Goal: Task Accomplishment & Management: Use online tool/utility

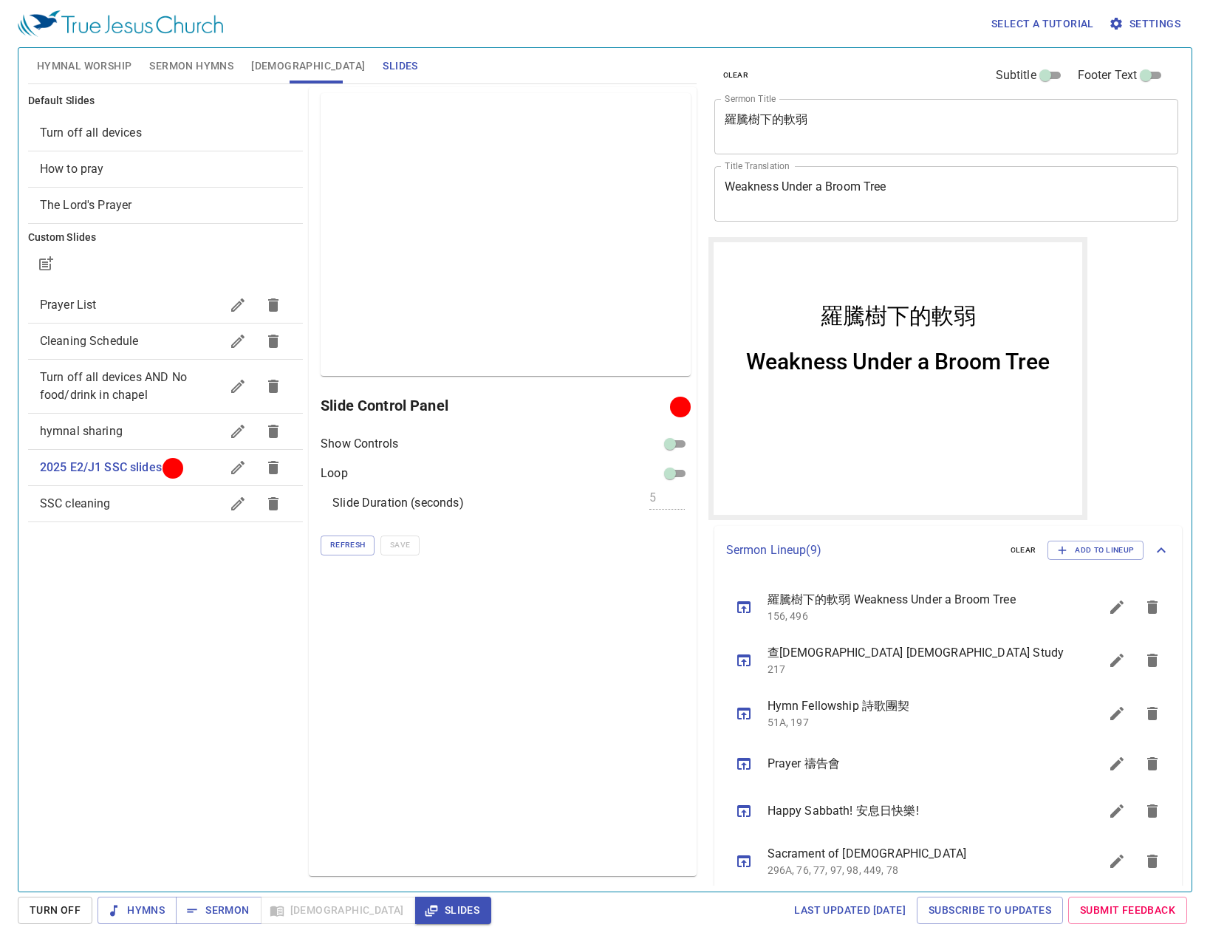
scroll to position [74, 0]
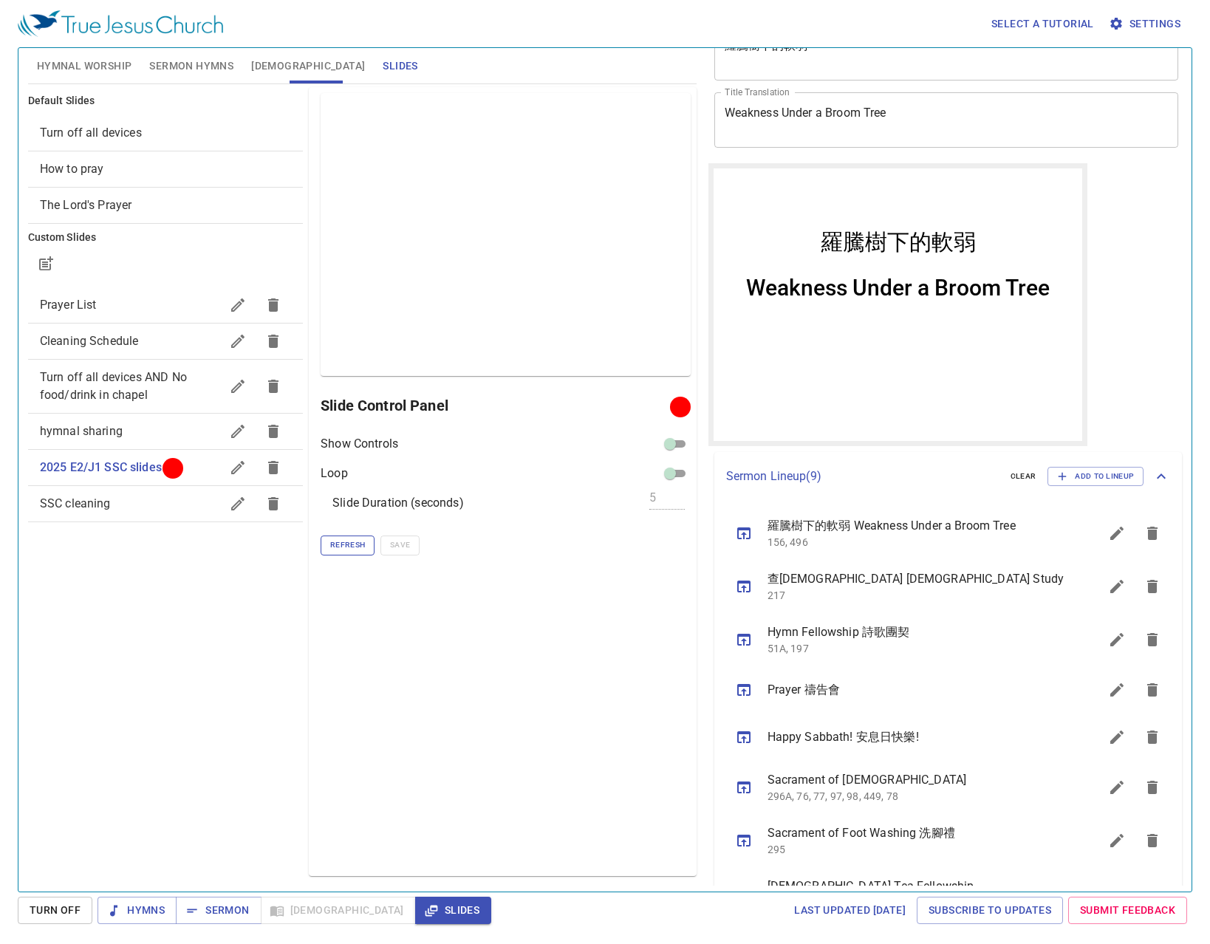
click at [367, 550] on button "Refresh" at bounding box center [348, 544] width 54 height 19
click at [372, 545] on button "Refresh" at bounding box center [348, 544] width 54 height 19
click at [369, 545] on button "Refresh" at bounding box center [348, 544] width 54 height 19
click at [628, 657] on div "Preview Only Slide Control Panel Show Controls Loop Slide Duration (seconds) 5 …" at bounding box center [502, 481] width 387 height 789
click at [335, 532] on div "Show Controls Loop Slide Duration (seconds) 5 Refresh Save" at bounding box center [505, 495] width 369 height 120
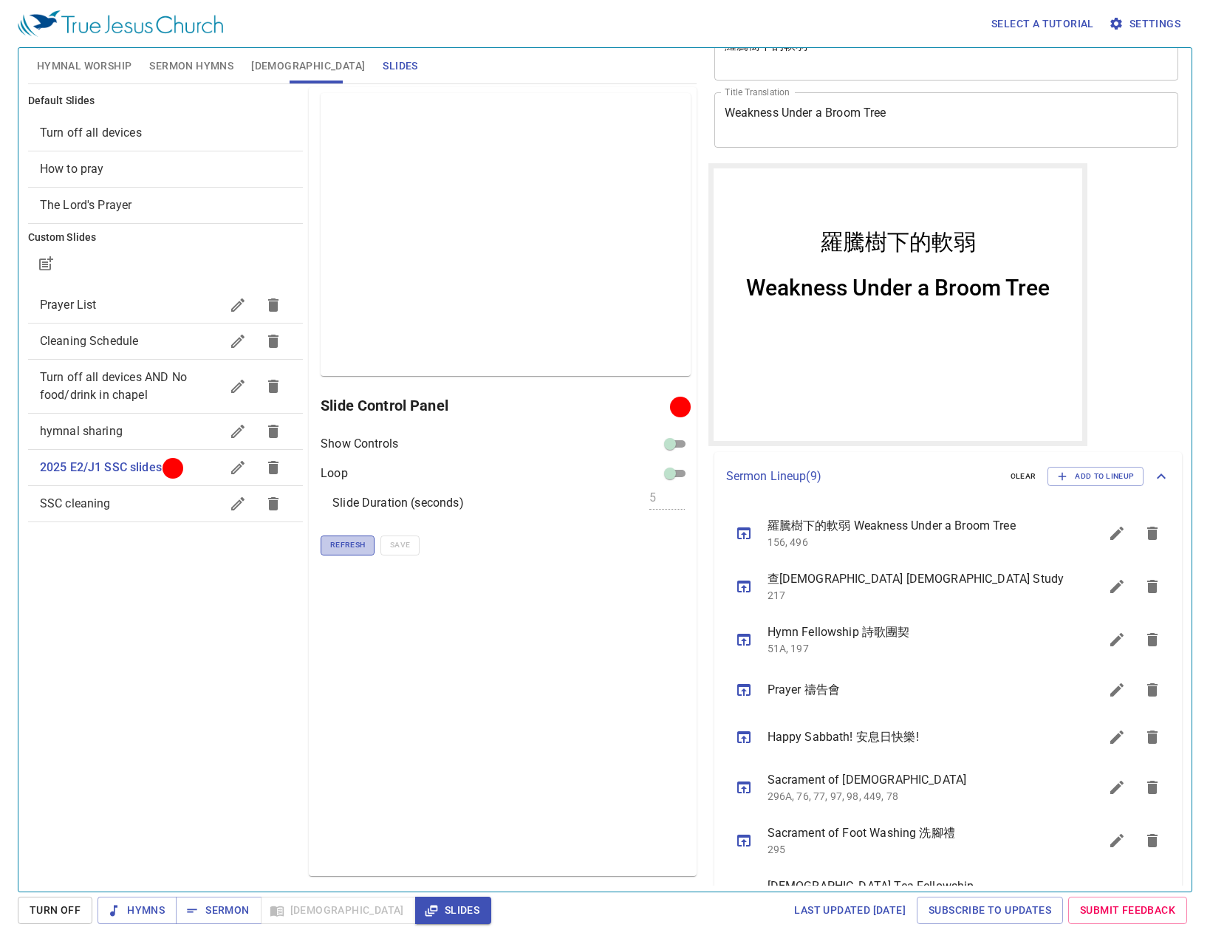
click at [340, 542] on span "Refresh" at bounding box center [347, 544] width 35 height 13
click at [338, 547] on span "Refresh" at bounding box center [347, 544] width 35 height 13
click at [425, 590] on div "Preview Only Slide Control Panel Show Controls Loop Slide Duration (seconds) 5 …" at bounding box center [502, 481] width 387 height 789
click at [427, 640] on div "Preview Only Slide Control Panel Show Controls Loop Slide Duration (seconds) 5 …" at bounding box center [502, 481] width 387 height 789
click at [353, 545] on span "Refresh" at bounding box center [347, 544] width 35 height 13
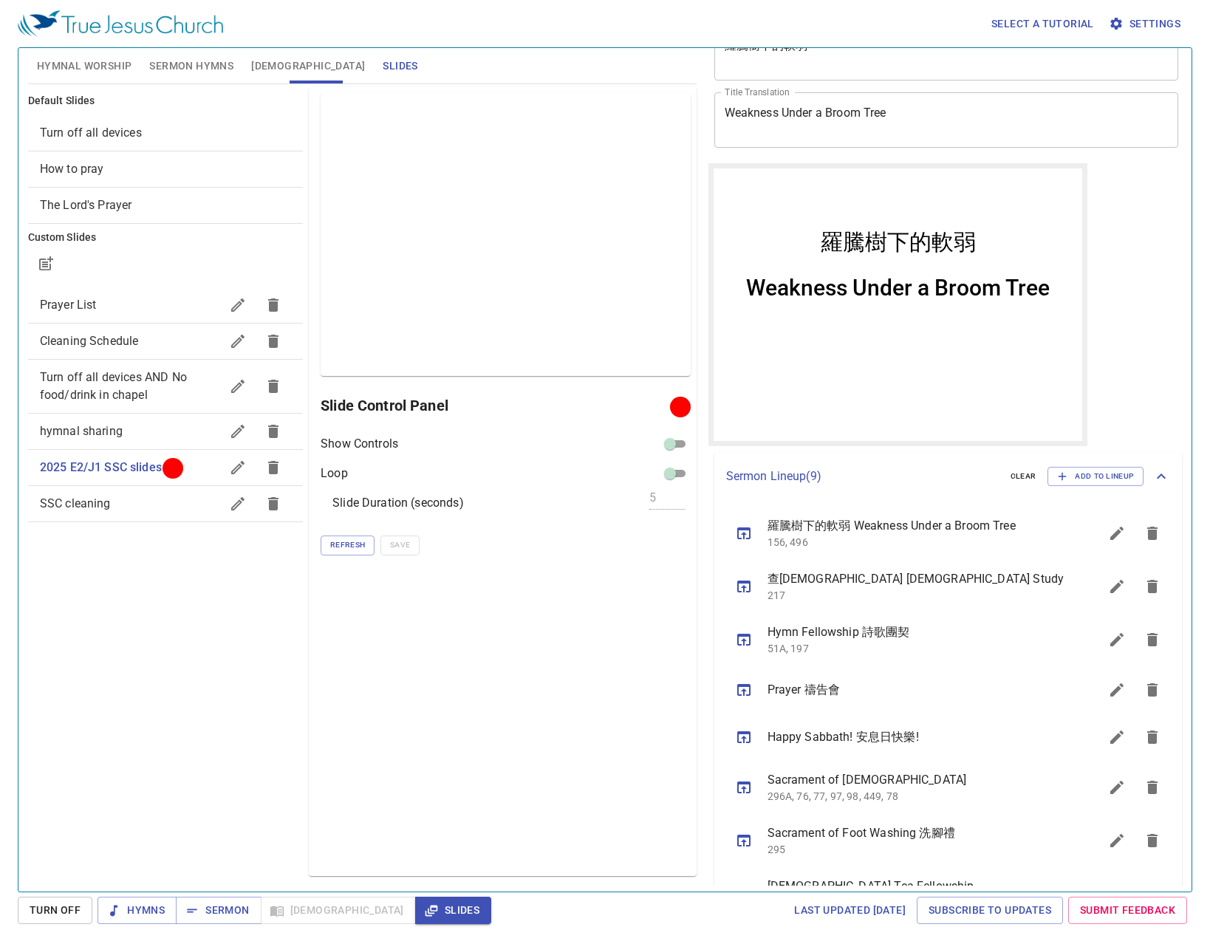
drag, startPoint x: 466, startPoint y: 623, endPoint x: 454, endPoint y: 620, distance: 12.0
click at [466, 623] on div "Preview Only Slide Control Panel Show Controls Loop Slide Duration (seconds) 5 …" at bounding box center [502, 481] width 387 height 789
click at [96, 61] on span "Hymnal Worship" at bounding box center [84, 66] width 95 height 18
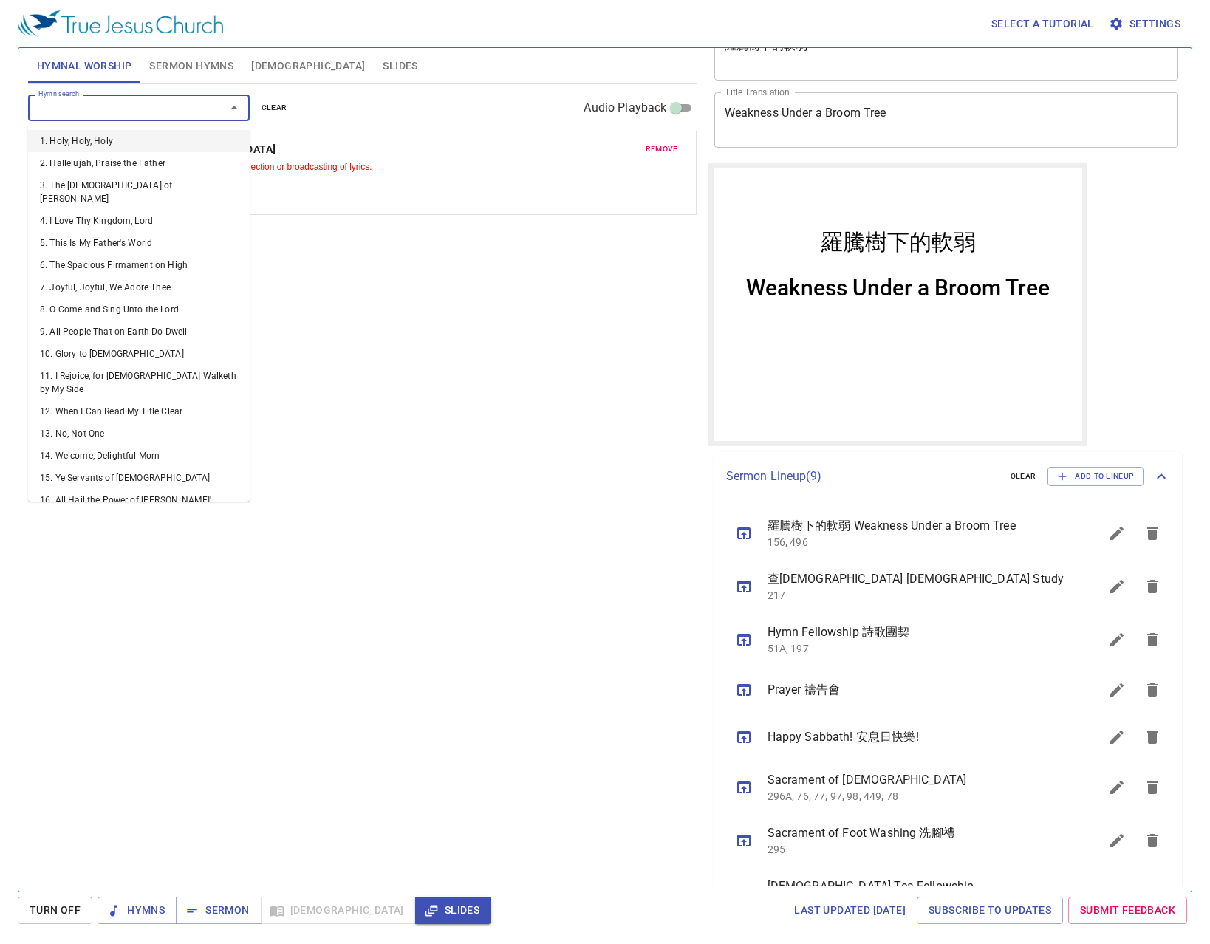
click at [177, 109] on input "Hymn search" at bounding box center [116, 107] width 169 height 17
click at [307, 308] on div "Hymn search Hymn search clear Audio Playback remove 516. Burdens Are Lifted at …" at bounding box center [362, 481] width 668 height 795
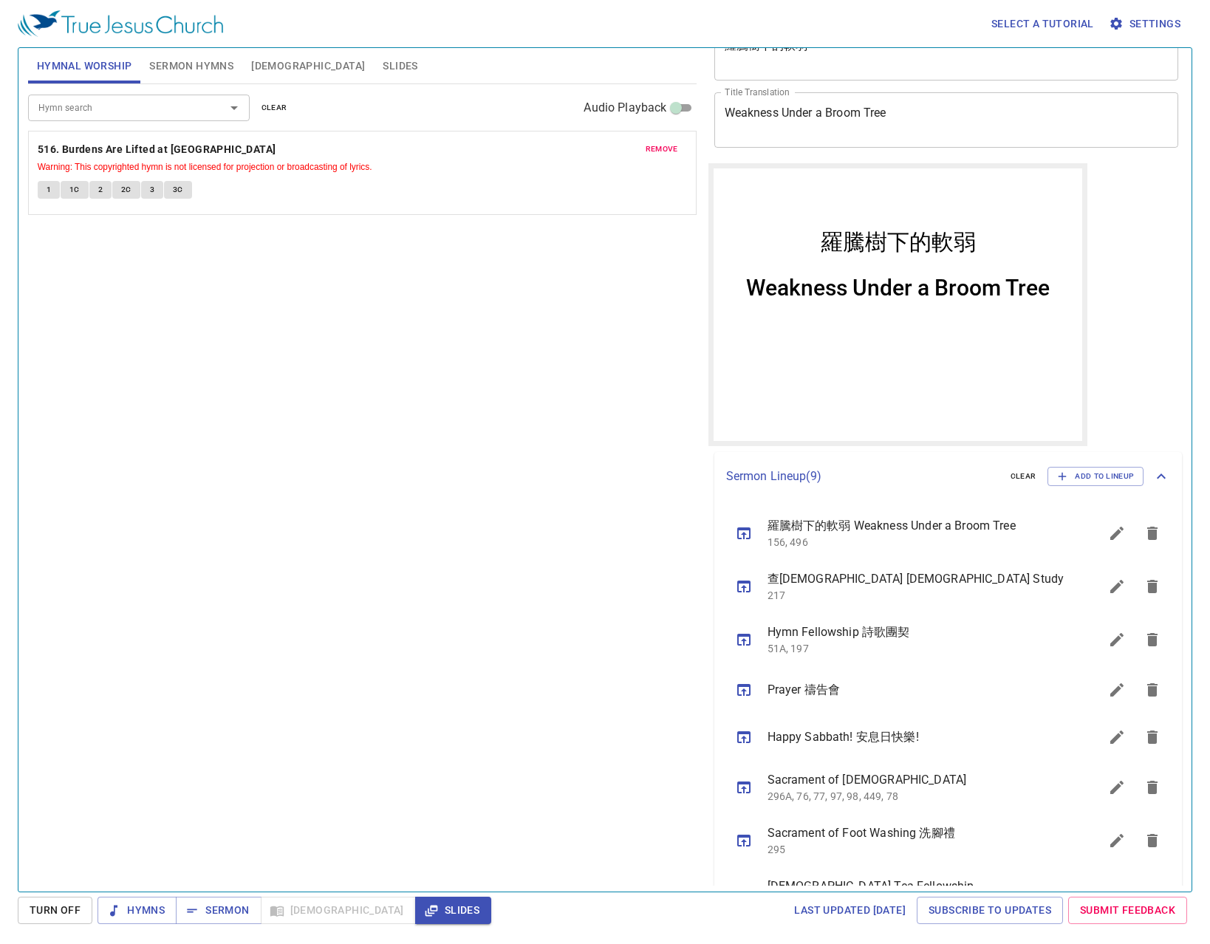
click at [206, 61] on span "Sermon Hymns" at bounding box center [191, 66] width 84 height 18
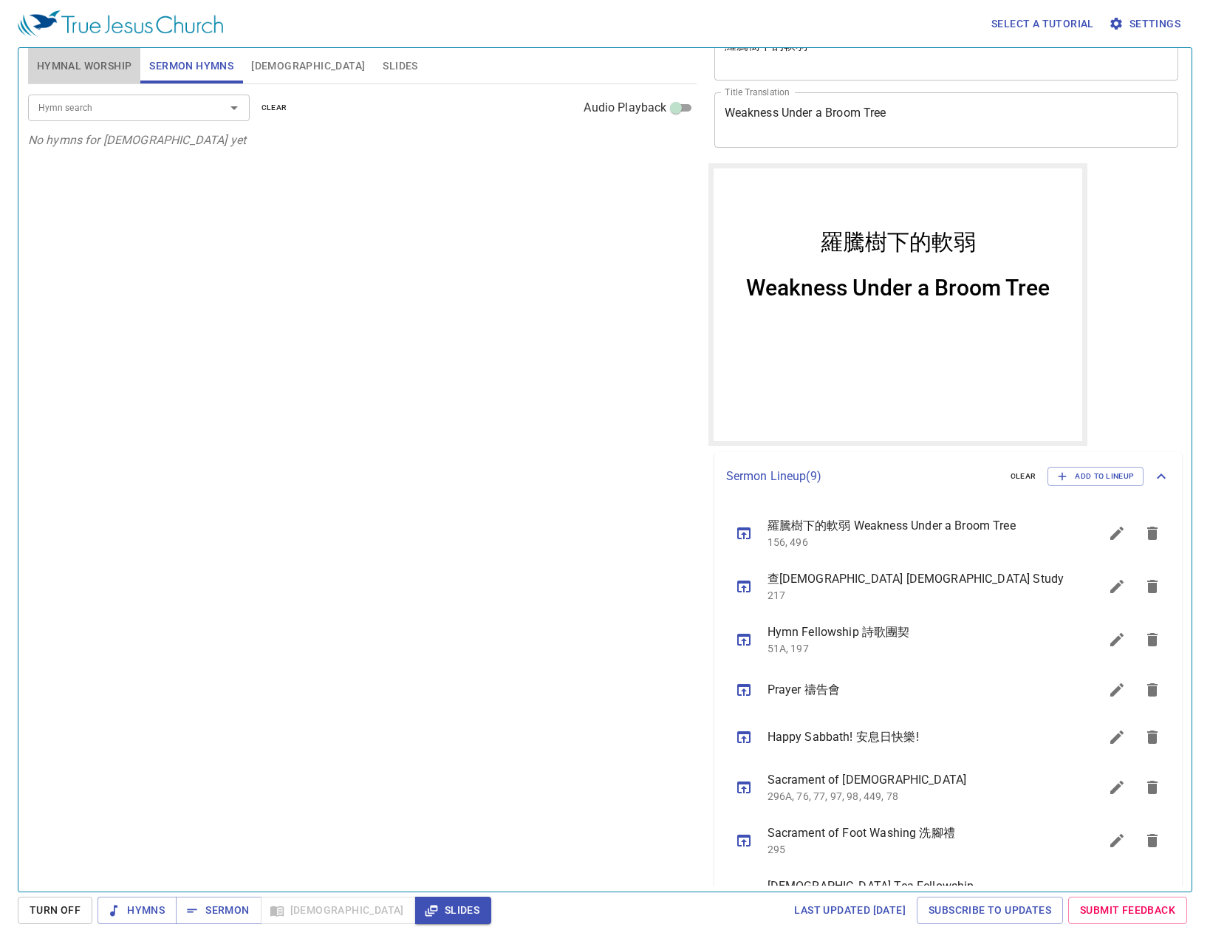
click at [105, 68] on span "Hymnal Worship" at bounding box center [84, 66] width 95 height 18
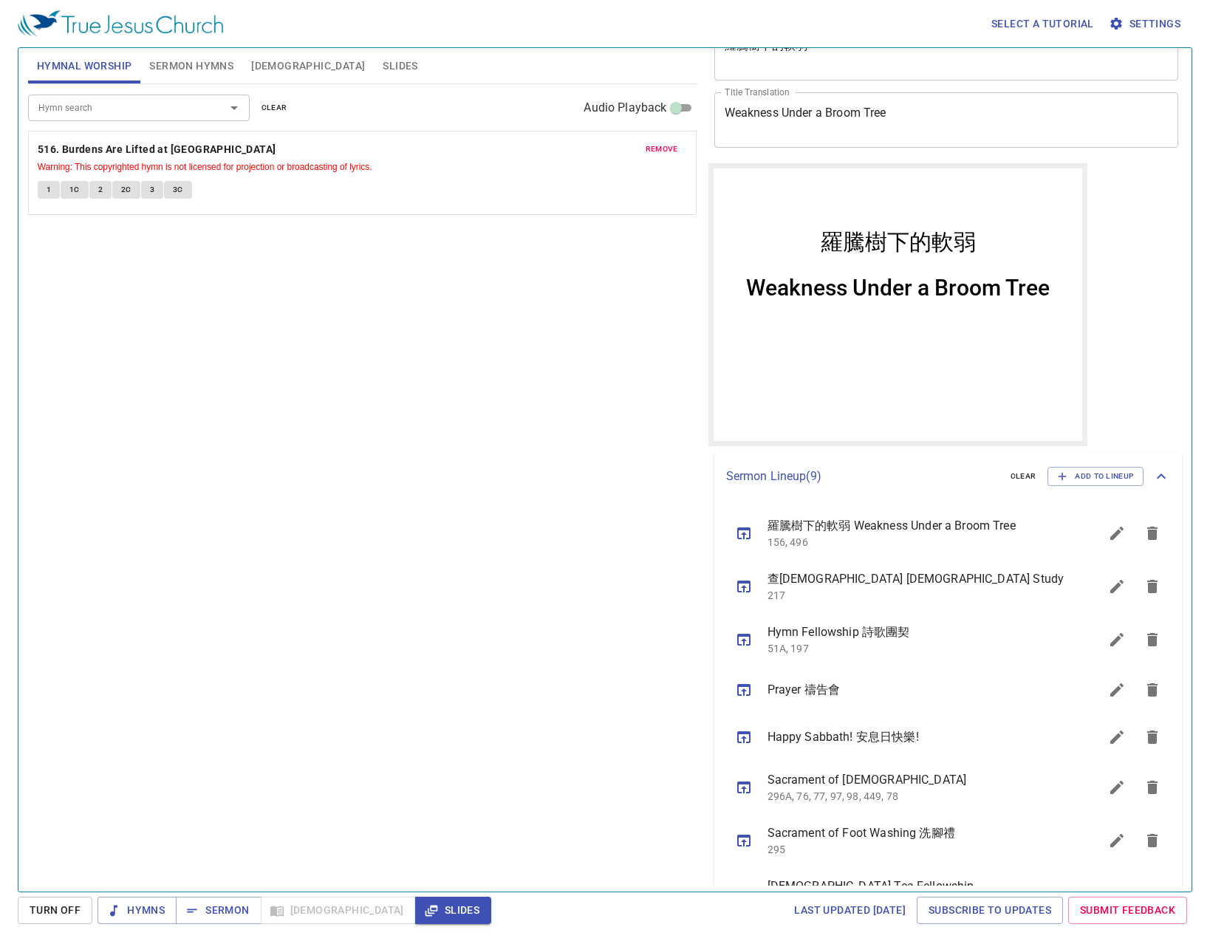
click at [120, 129] on div "Hymn search Hymn search clear Audio Playback" at bounding box center [362, 107] width 668 height 47
click at [112, 100] on input "Hymn search" at bounding box center [116, 107] width 169 height 17
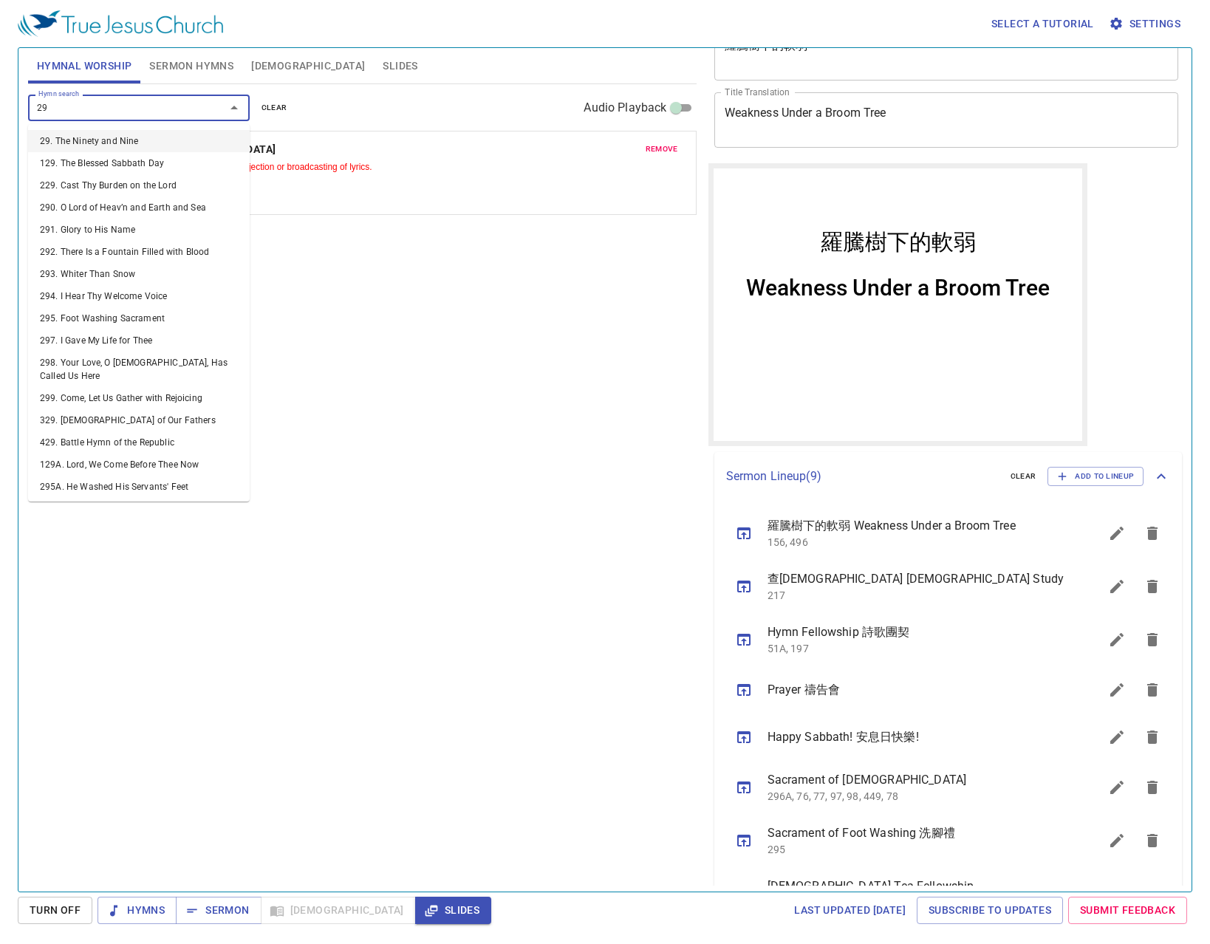
type input "296"
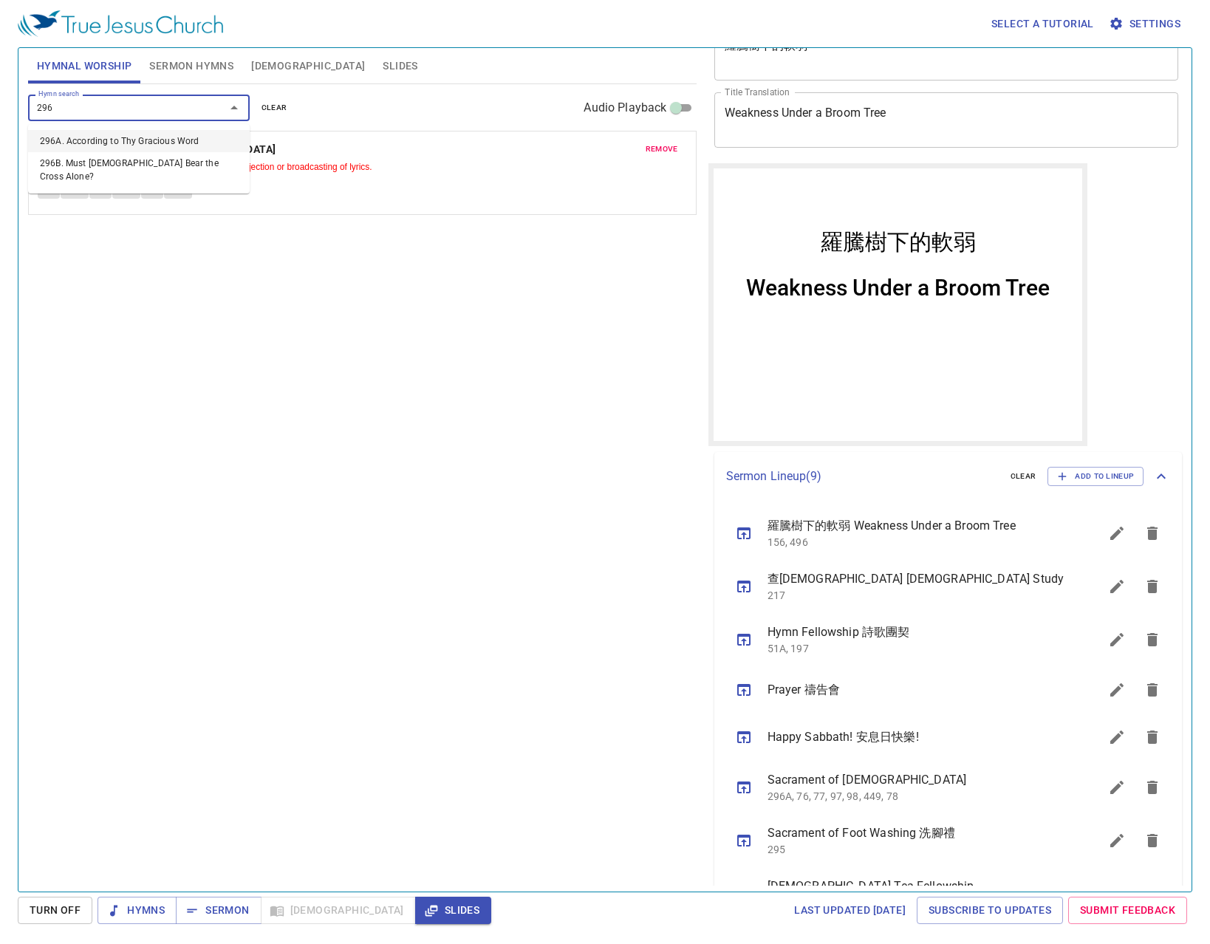
click at [180, 144] on li "296A. According to Thy Gracious Word" at bounding box center [139, 141] width 222 height 22
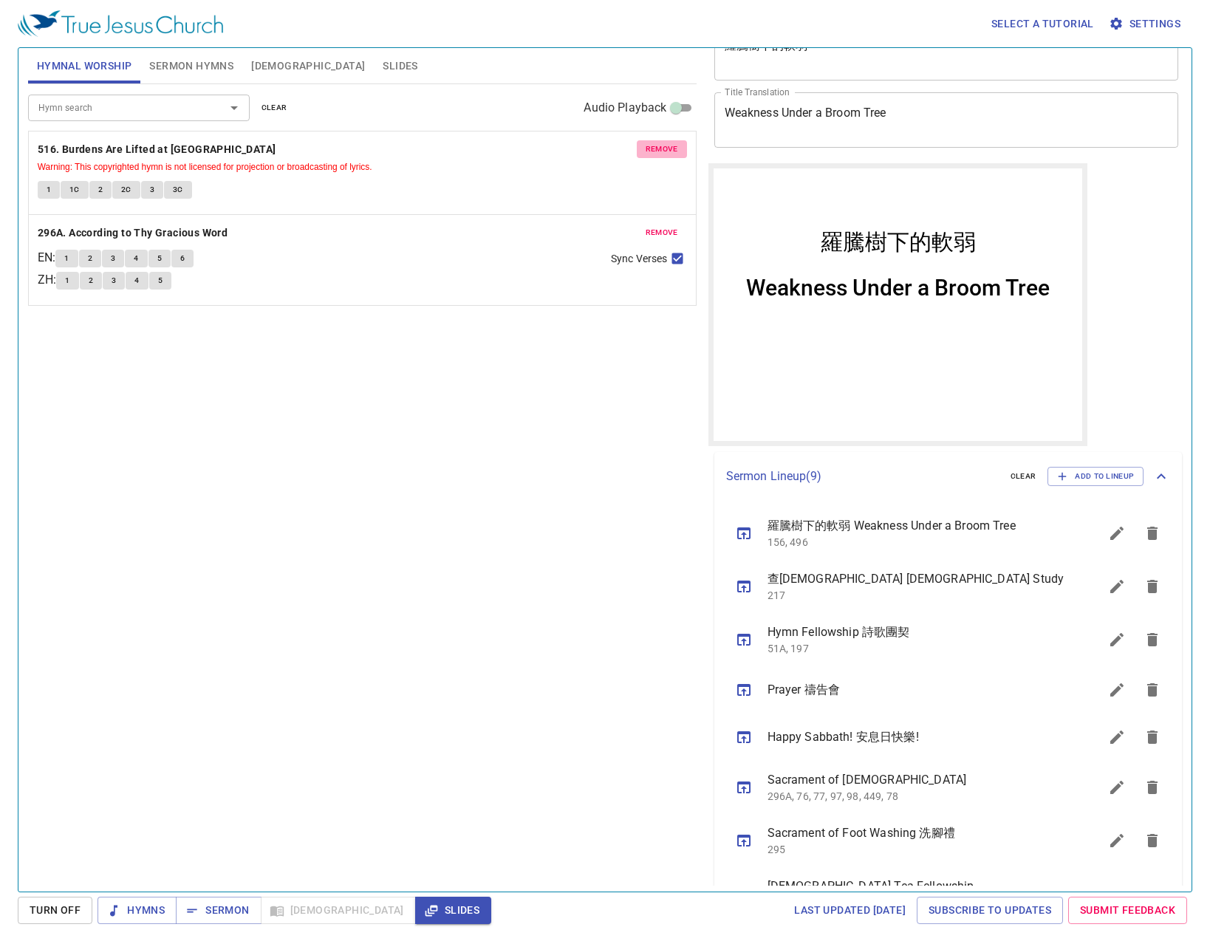
click at [666, 151] on span "remove" at bounding box center [661, 149] width 32 height 13
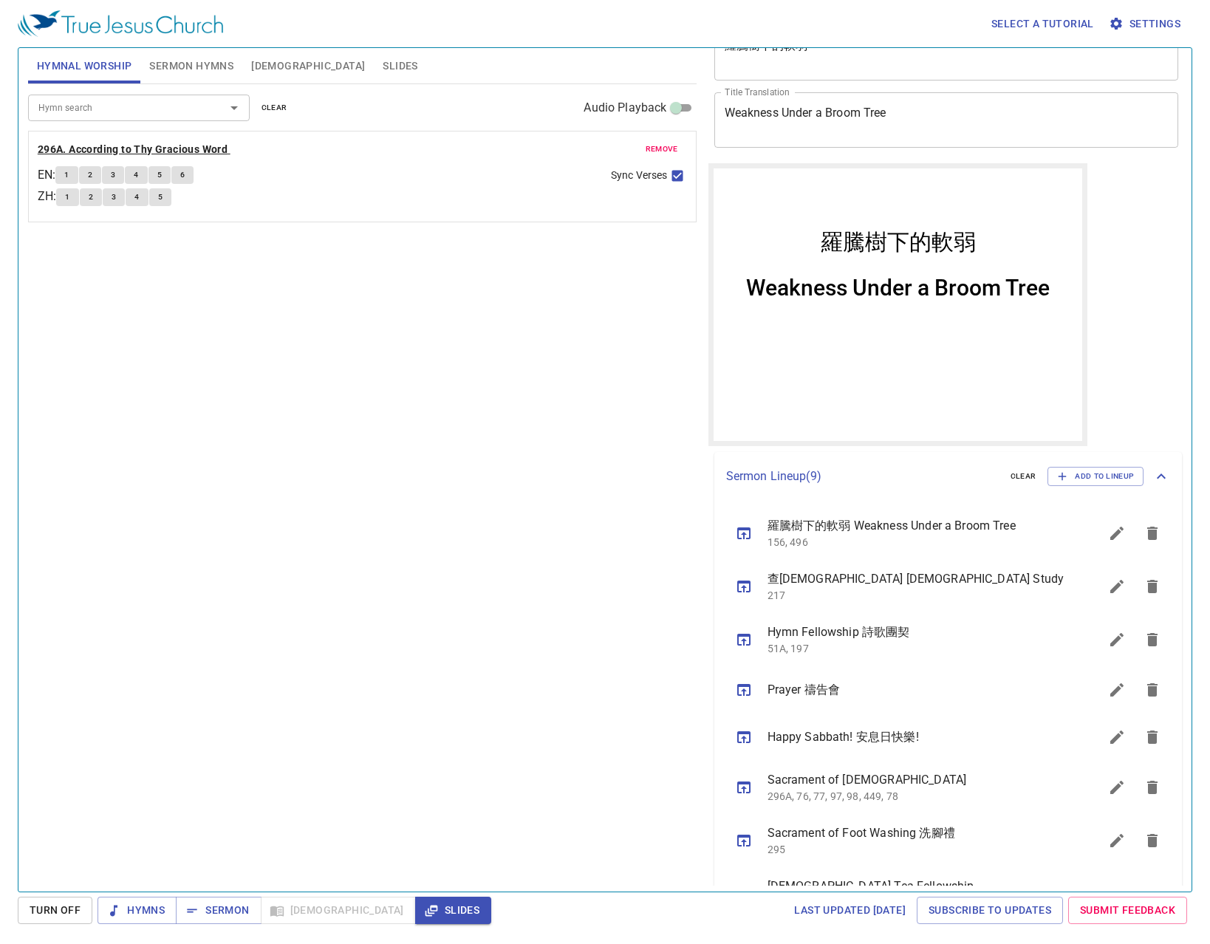
click at [105, 148] on b "296A. According to Thy Gracious Word" at bounding box center [133, 149] width 190 height 18
click at [236, 134] on div "remove 296A. According to [PERSON_NAME] Word EN : 1 2 3 4 5 6 ZH : 1 2 3 4 5 Sy…" at bounding box center [362, 176] width 667 height 90
click at [214, 489] on div "Hymn search Hymn search clear Audio Playback remove 296A. According to [PERSON_…" at bounding box center [362, 481] width 668 height 795
click at [156, 152] on b "296A. According to Thy Gracious Word" at bounding box center [133, 149] width 190 height 18
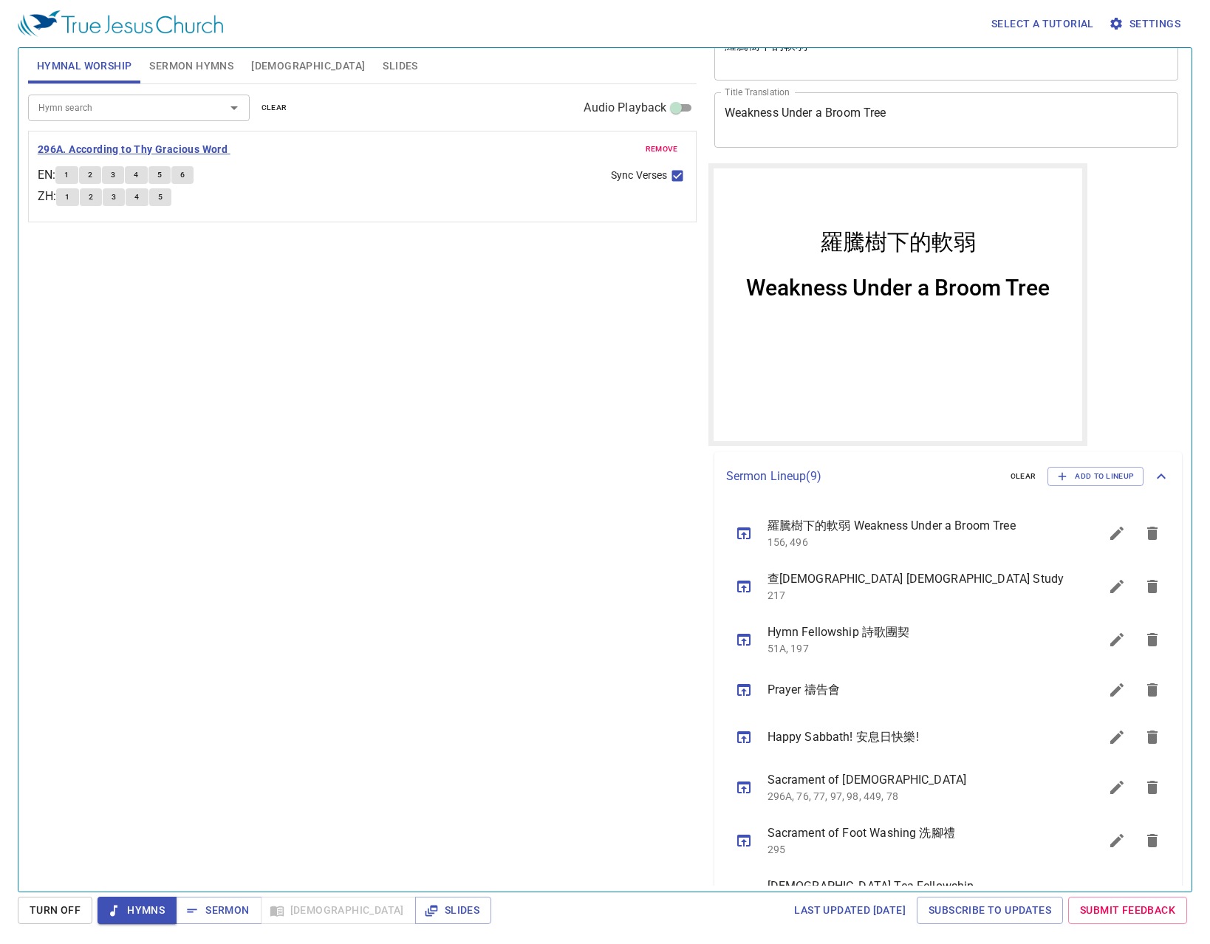
click at [158, 145] on b "296A. According to Thy Gracious Word" at bounding box center [133, 149] width 190 height 18
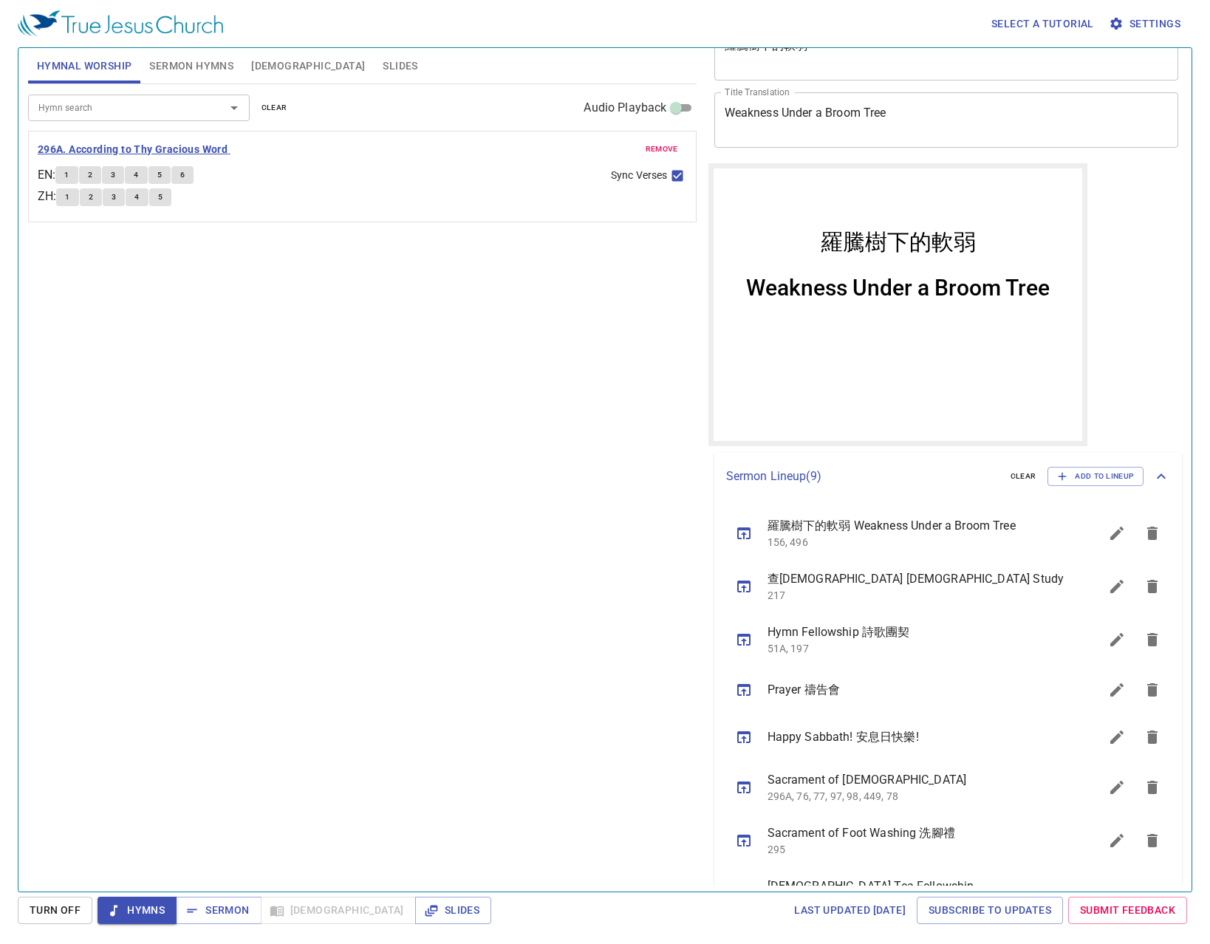
click at [158, 145] on b "296A. According to Thy Gracious Word" at bounding box center [133, 149] width 190 height 18
click at [138, 914] on span "Hymns" at bounding box center [136, 910] width 55 height 18
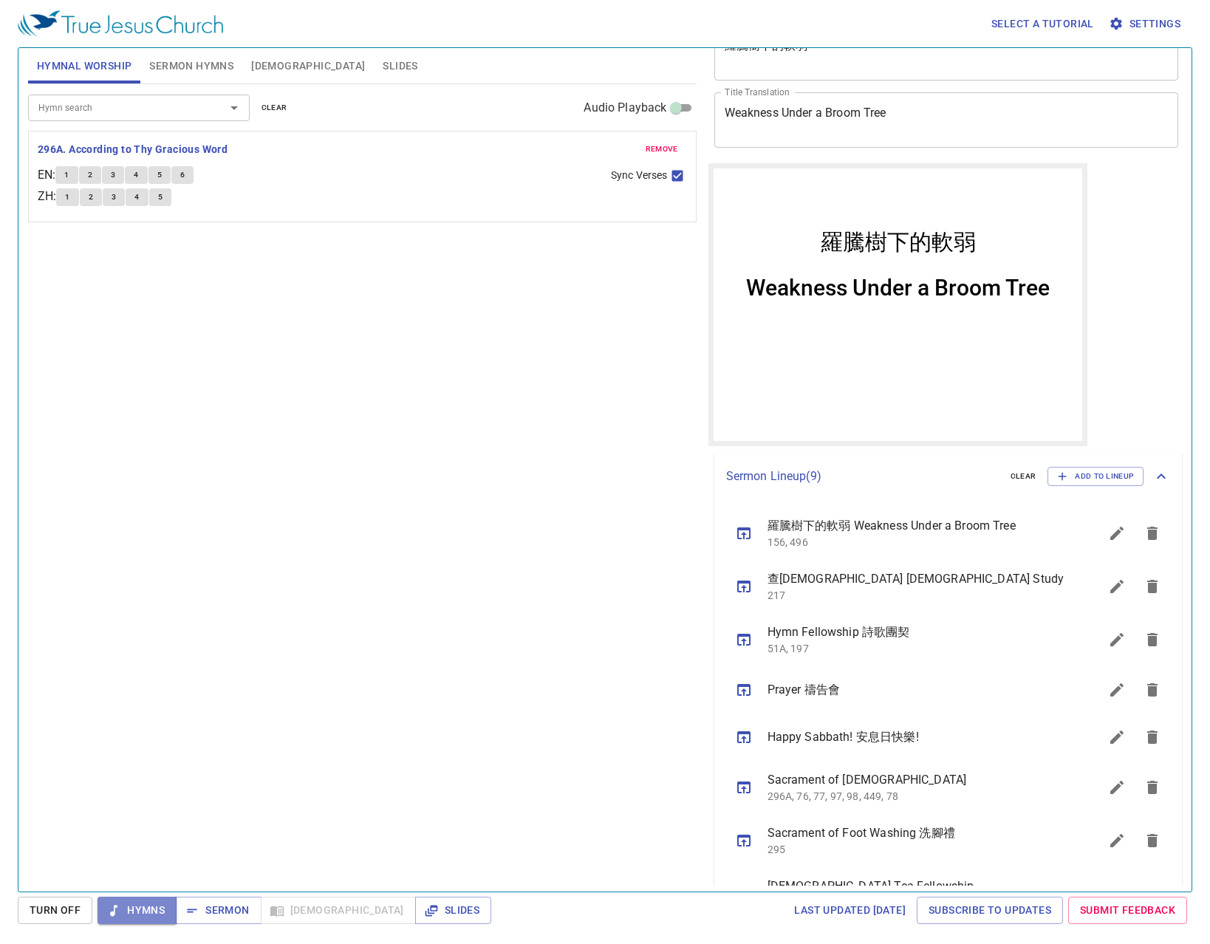
click at [138, 914] on span "Hymns" at bounding box center [136, 910] width 55 height 18
click at [138, 908] on span "Hymns" at bounding box center [136, 910] width 55 height 18
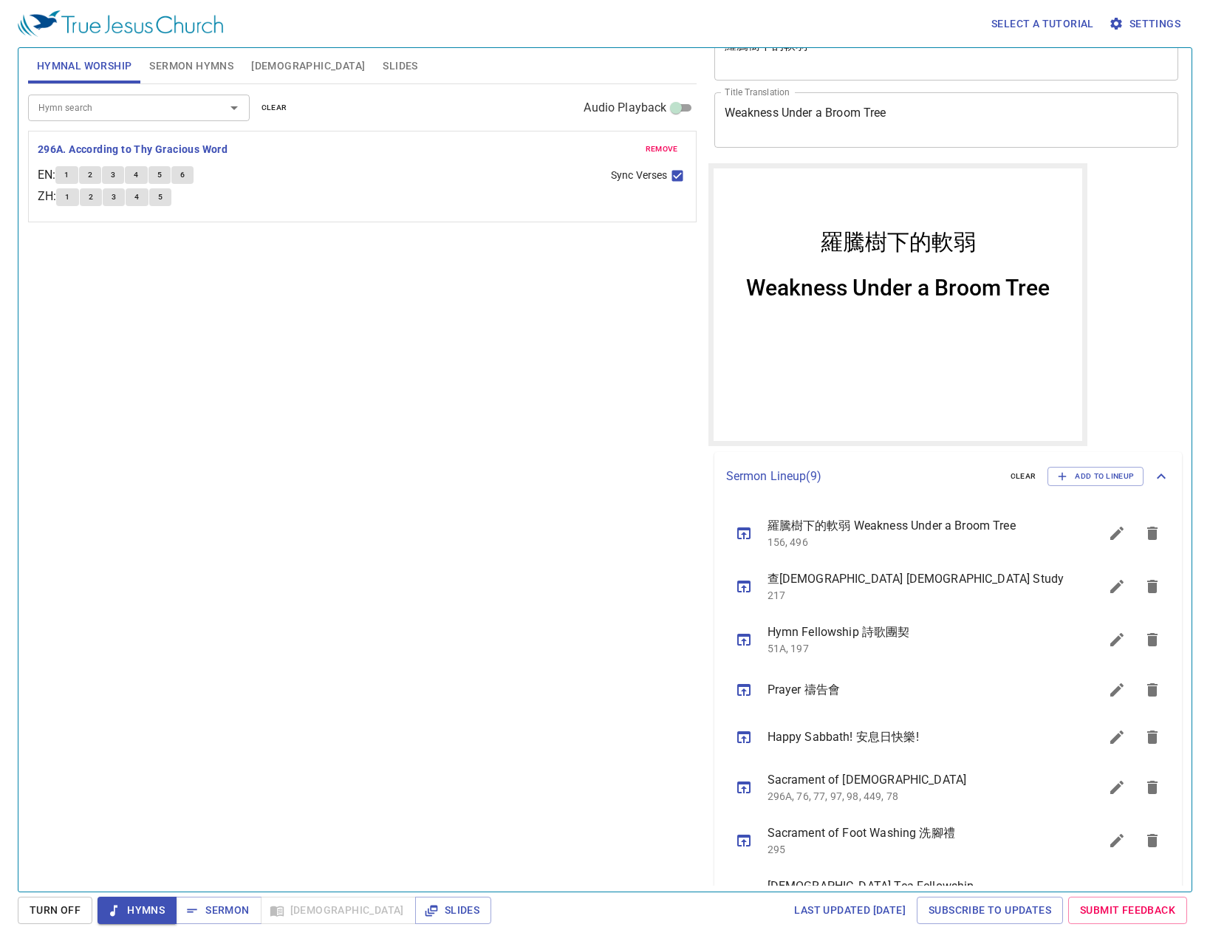
click at [138, 908] on span "Hymns" at bounding box center [136, 910] width 55 height 18
click at [427, 902] on span "Slides" at bounding box center [453, 910] width 52 height 18
click at [427, 914] on span "Slides" at bounding box center [453, 910] width 52 height 18
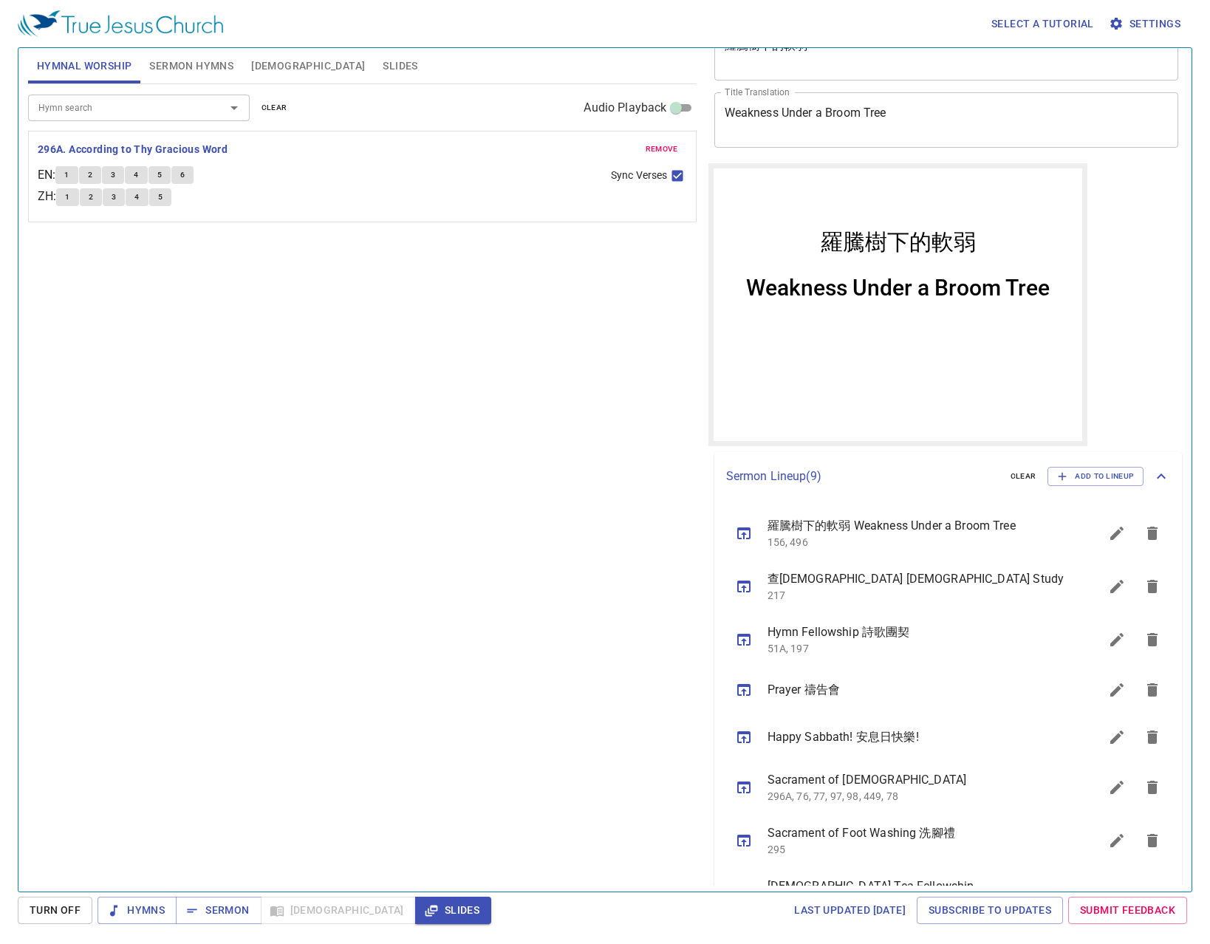
click at [427, 914] on span "Slides" at bounding box center [453, 910] width 52 height 18
click at [427, 907] on span "Slides" at bounding box center [453, 910] width 52 height 18
click at [173, 915] on button "Hymns" at bounding box center [136, 910] width 79 height 27
click at [383, 72] on span "Slides" at bounding box center [400, 66] width 35 height 18
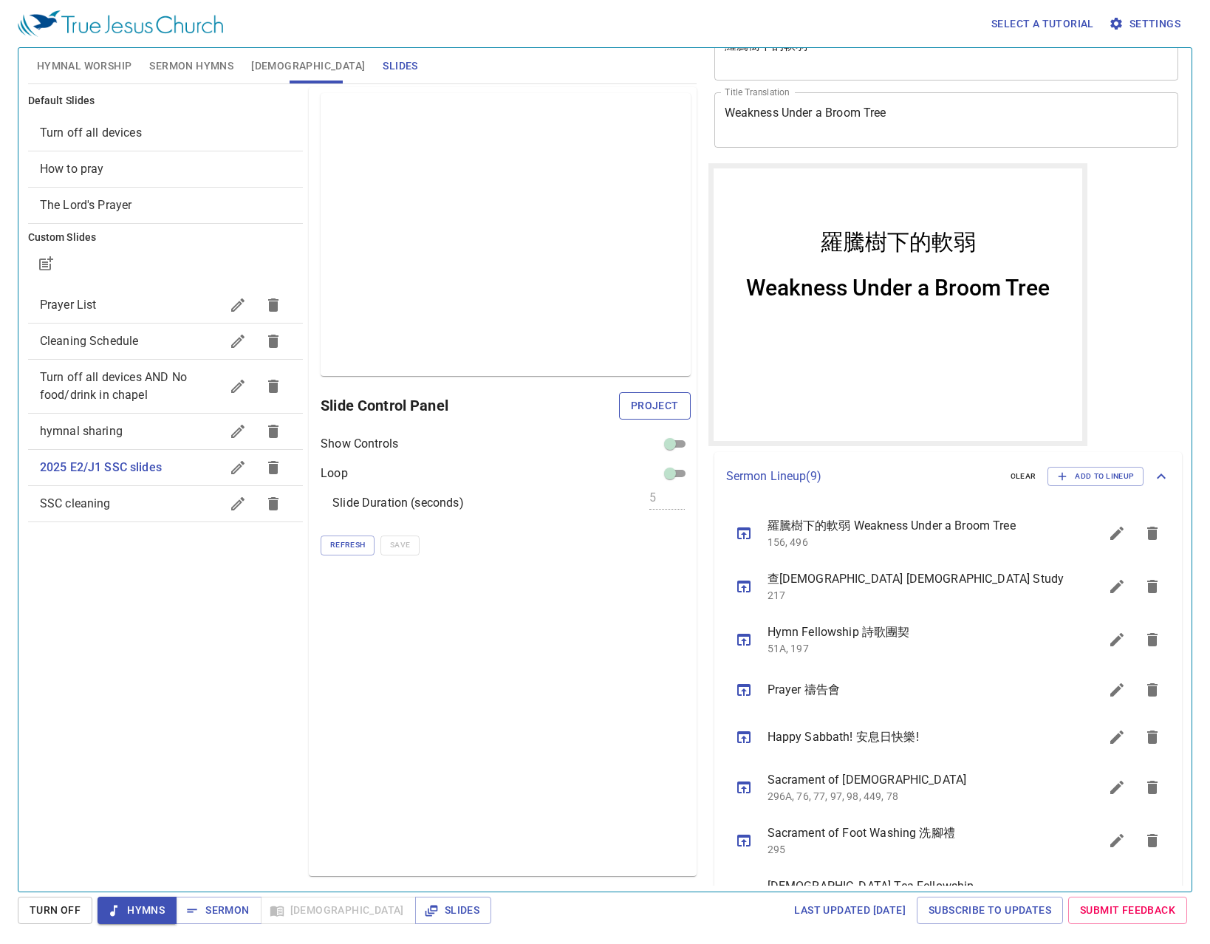
click at [655, 419] on button "Project" at bounding box center [655, 405] width 72 height 27
click at [427, 911] on span "Slides" at bounding box center [453, 910] width 52 height 18
click at [427, 908] on span "Slides" at bounding box center [453, 910] width 52 height 18
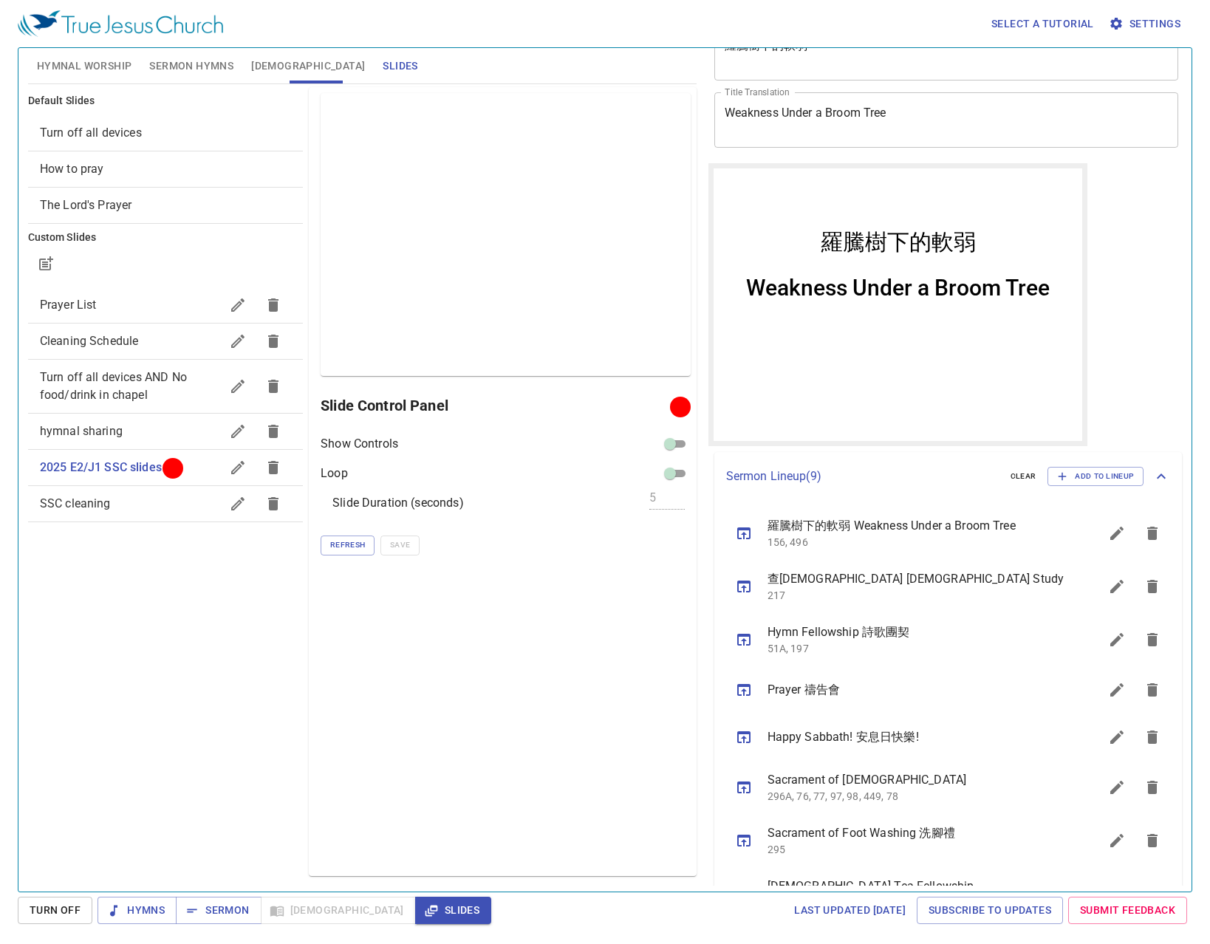
click at [426, 739] on div "Preview Only Slide Control Panel Show Controls Loop Slide Duration (seconds) 5 …" at bounding box center [502, 481] width 387 height 789
click at [364, 549] on span "Refresh" at bounding box center [347, 544] width 35 height 13
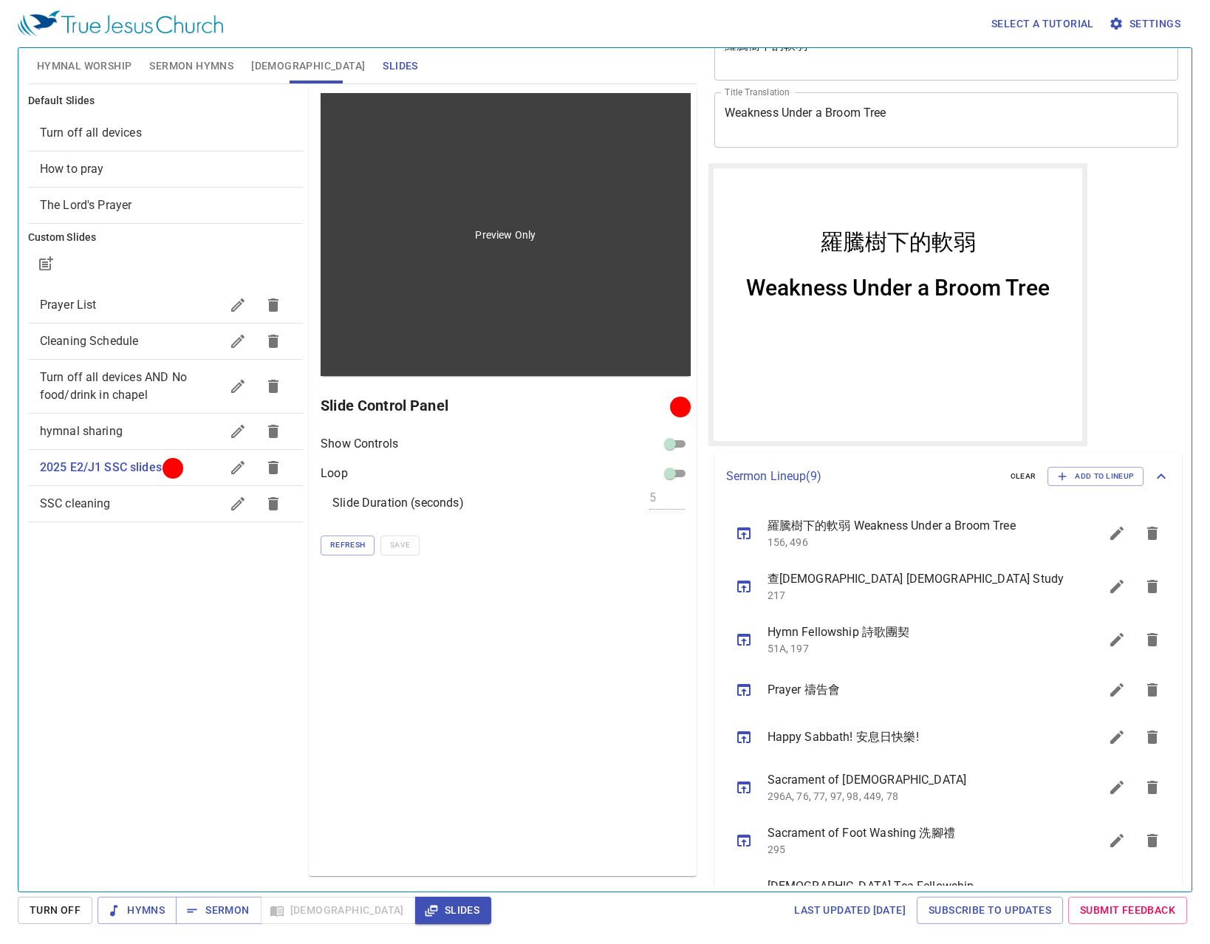
click at [577, 250] on div "Preview Only" at bounding box center [505, 234] width 369 height 283
drag, startPoint x: 488, startPoint y: 222, endPoint x: 518, endPoint y: 225, distance: 29.6
click at [518, 225] on div "Preview Only" at bounding box center [505, 234] width 369 height 283
click at [540, 216] on div "Preview Only" at bounding box center [505, 234] width 369 height 283
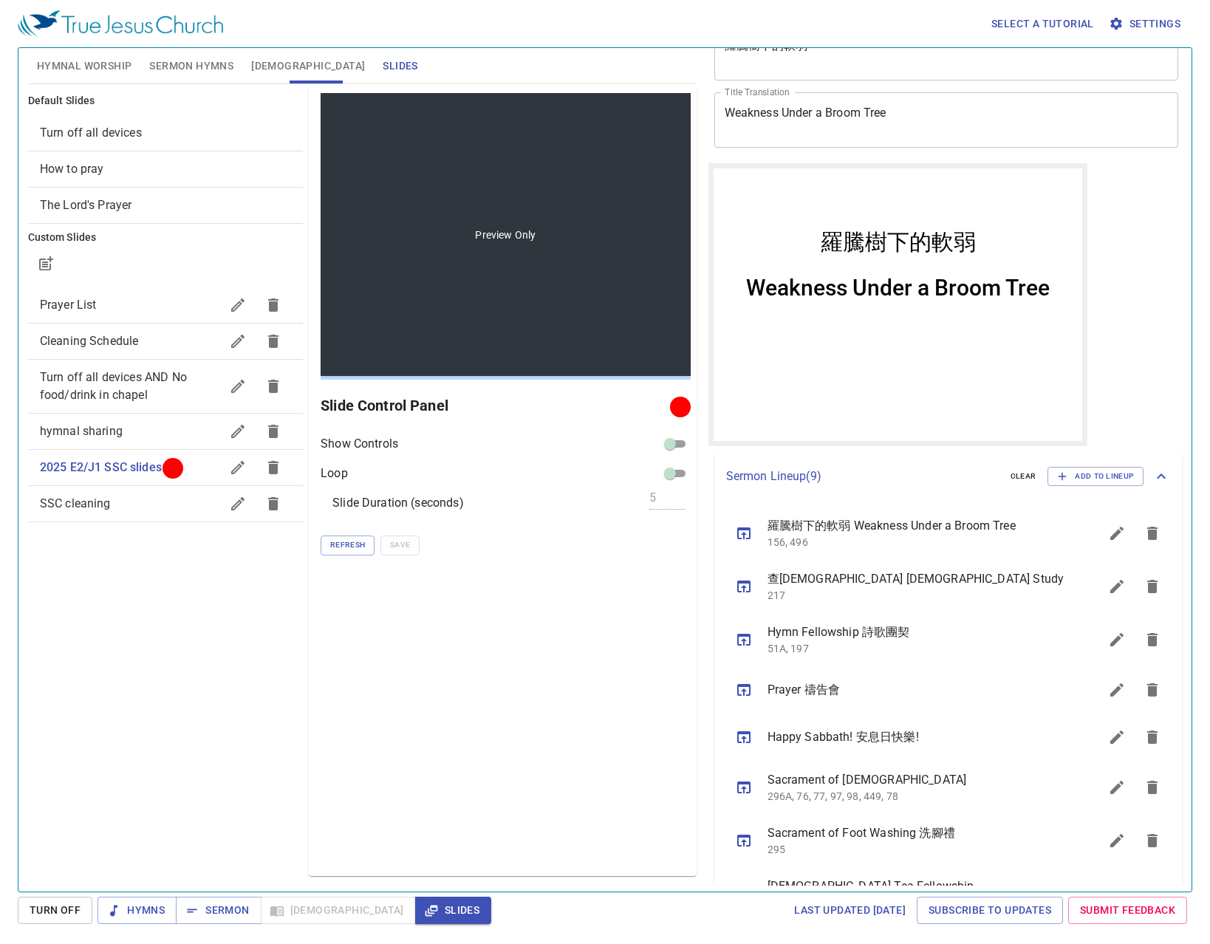
click at [540, 216] on div "Preview Only" at bounding box center [505, 234] width 369 height 283
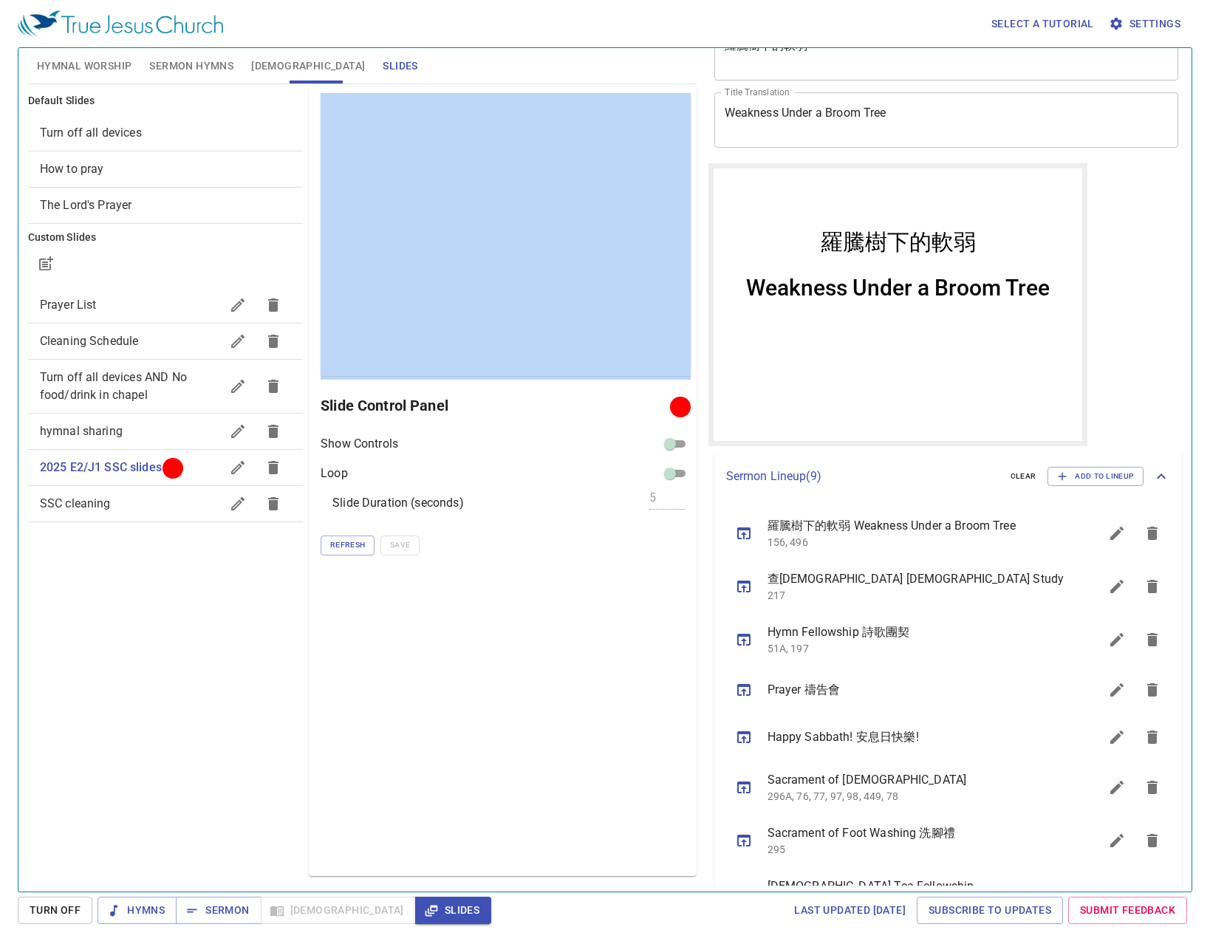
scroll to position [0, 0]
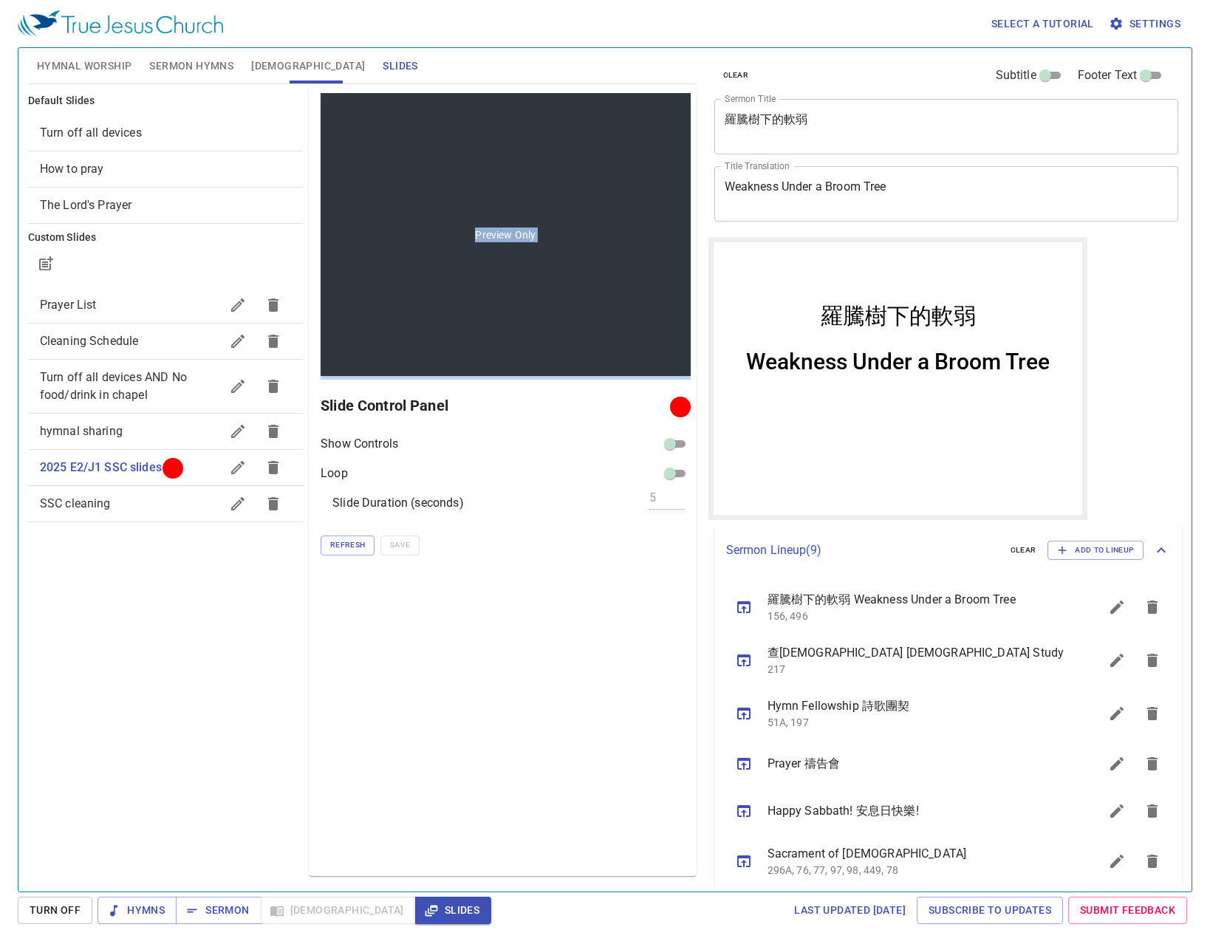
click at [537, 286] on div "Preview Only" at bounding box center [505, 234] width 369 height 283
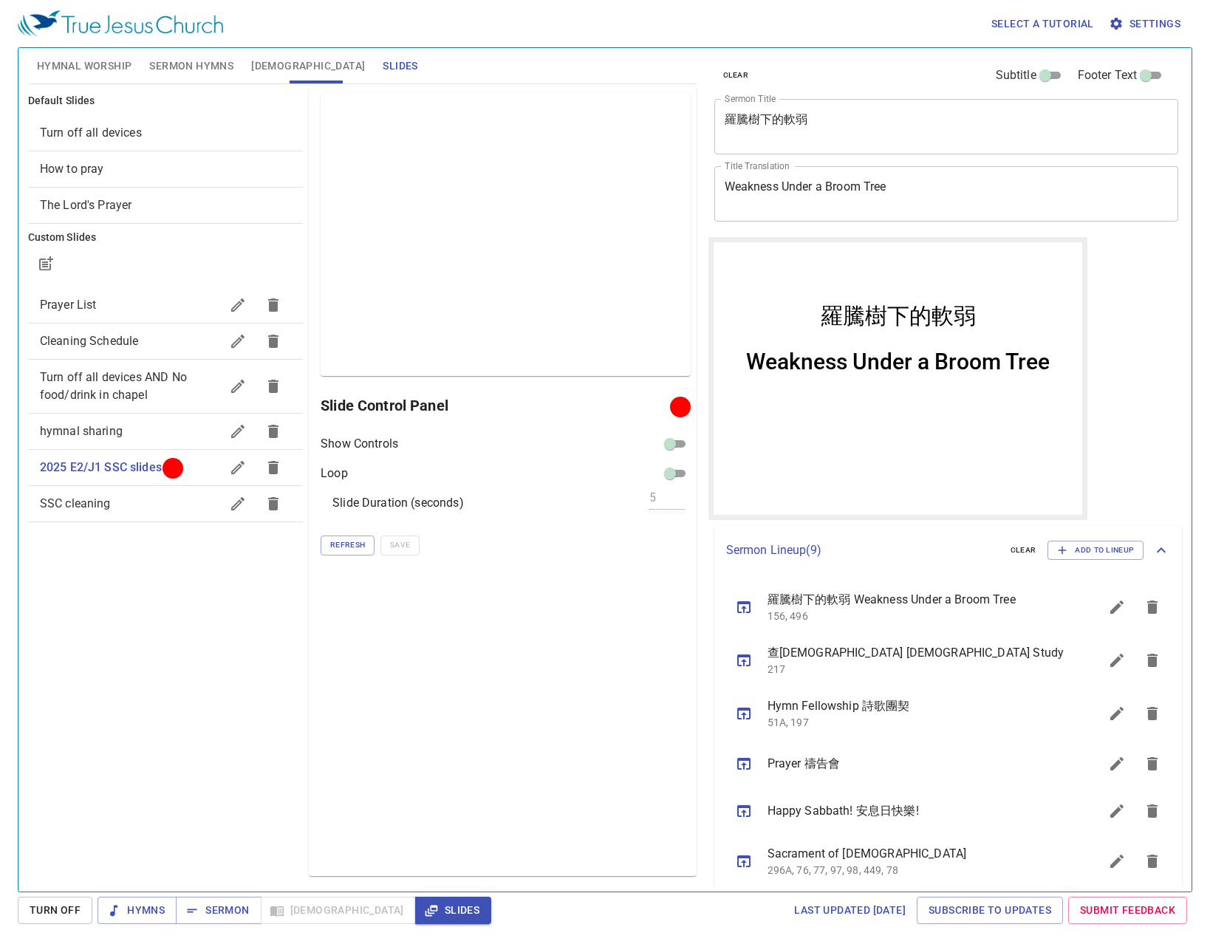
click at [146, 464] on span "2025 E2/J1 SSC slides" at bounding box center [101, 467] width 122 height 14
click at [141, 464] on span "2025 E2/J1 SSC slides" at bounding box center [101, 467] width 122 height 14
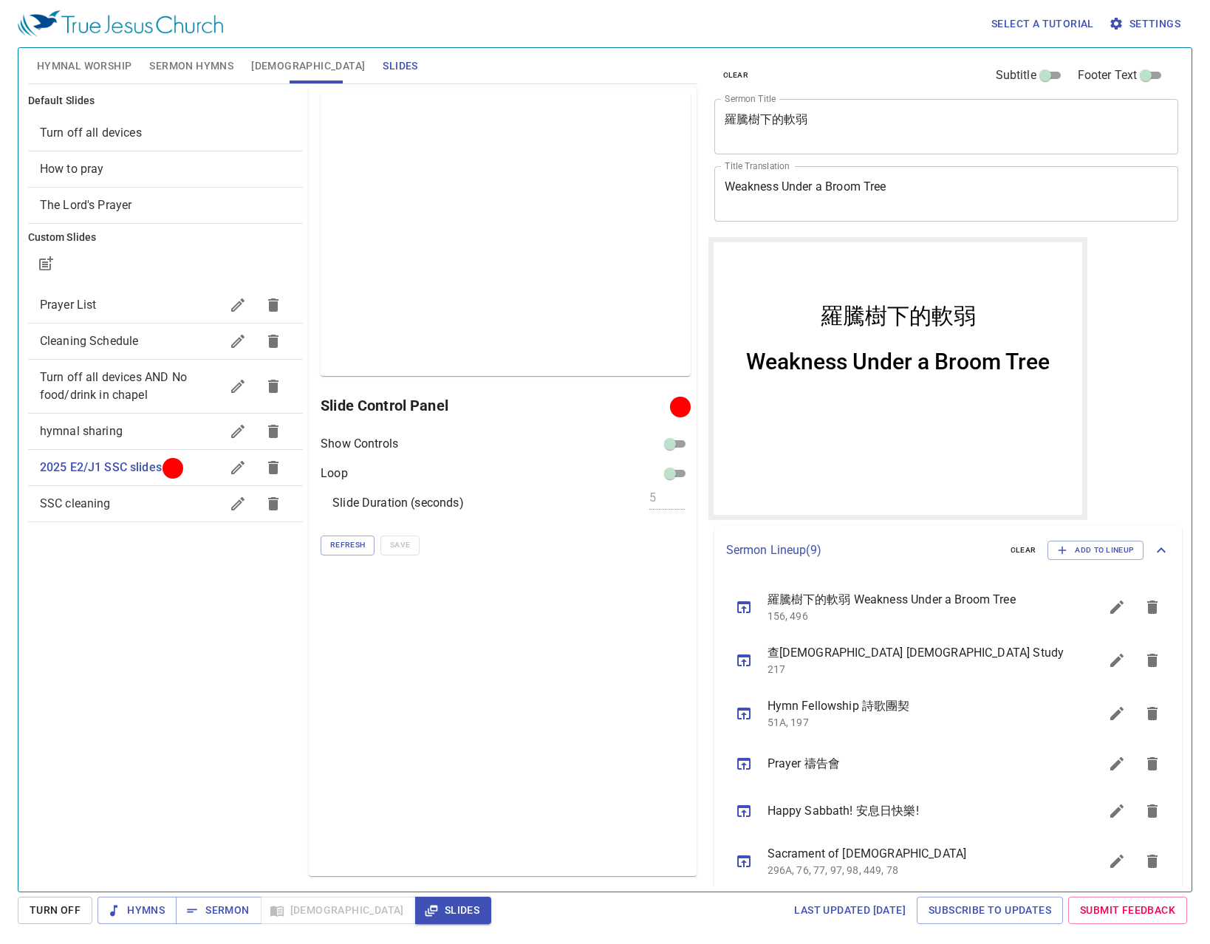
click at [140, 462] on span "2025 E2/J1 SSC slides" at bounding box center [101, 467] width 122 height 14
click at [142, 462] on span "2025 E2/J1 SSC slides" at bounding box center [101, 467] width 122 height 14
click at [427, 905] on span "Slides" at bounding box center [453, 910] width 52 height 18
click at [121, 913] on span "Hymns" at bounding box center [136, 910] width 55 height 18
click at [233, 911] on span "Sermon" at bounding box center [218, 910] width 61 height 18
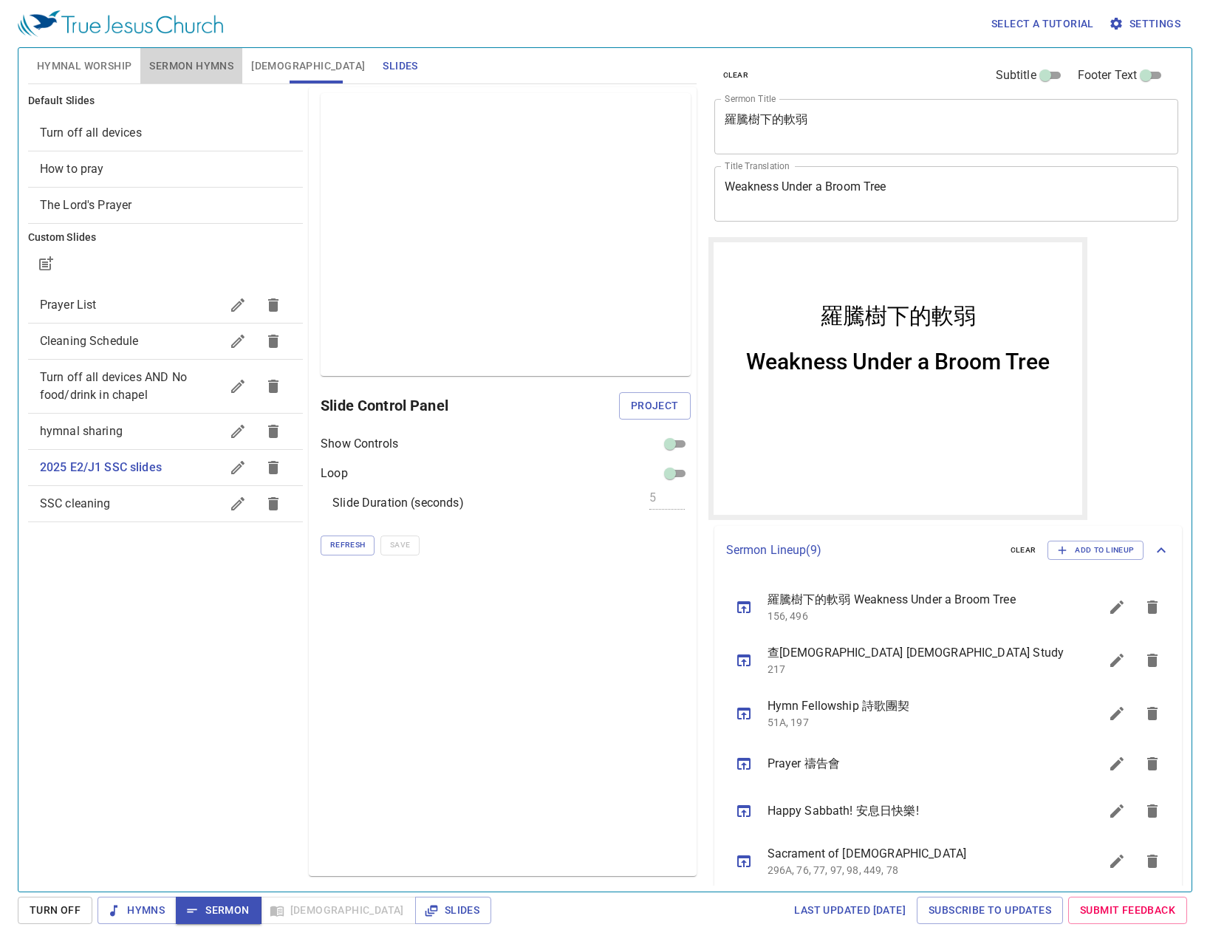
click at [167, 55] on button "Sermon Hymns" at bounding box center [191, 65] width 102 height 35
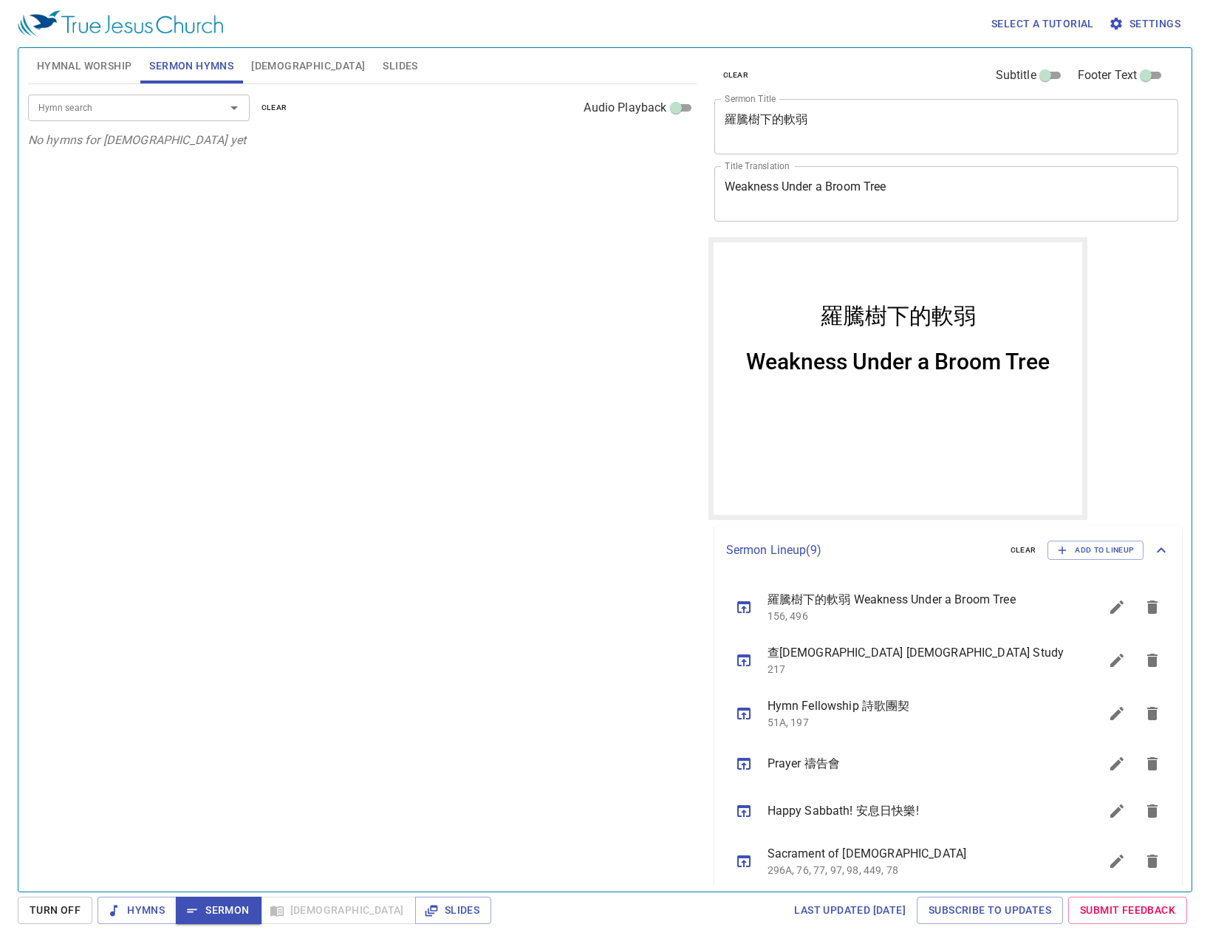
click at [95, 76] on button "Hymnal Worship" at bounding box center [84, 65] width 113 height 35
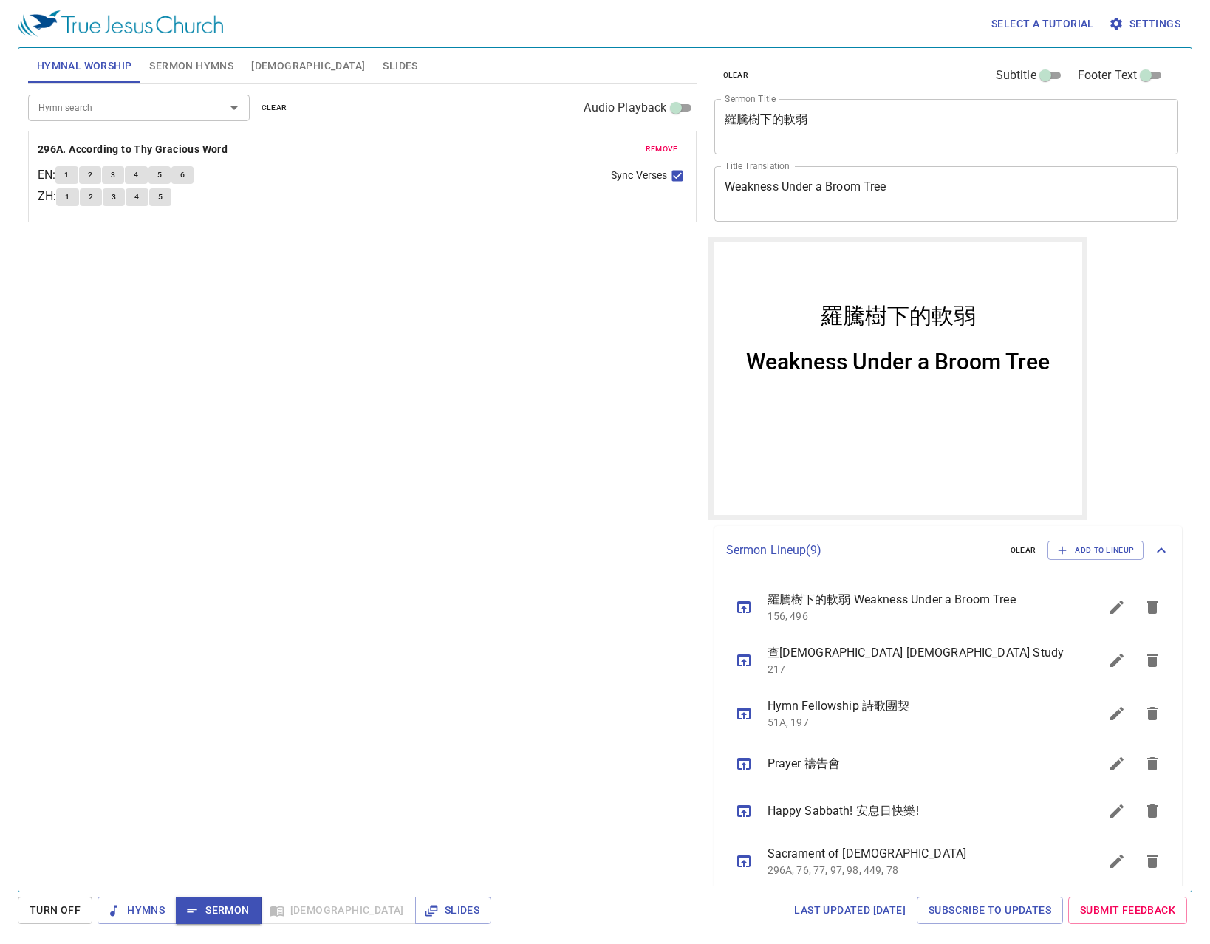
click at [175, 145] on b "296A. According to Thy Gracious Word" at bounding box center [133, 149] width 190 height 18
click at [177, 143] on b "296A. According to Thy Gracious Word" at bounding box center [133, 149] width 190 height 18
click at [148, 917] on span "Hymns" at bounding box center [136, 910] width 55 height 18
click at [148, 911] on span "Hymns" at bounding box center [136, 910] width 55 height 18
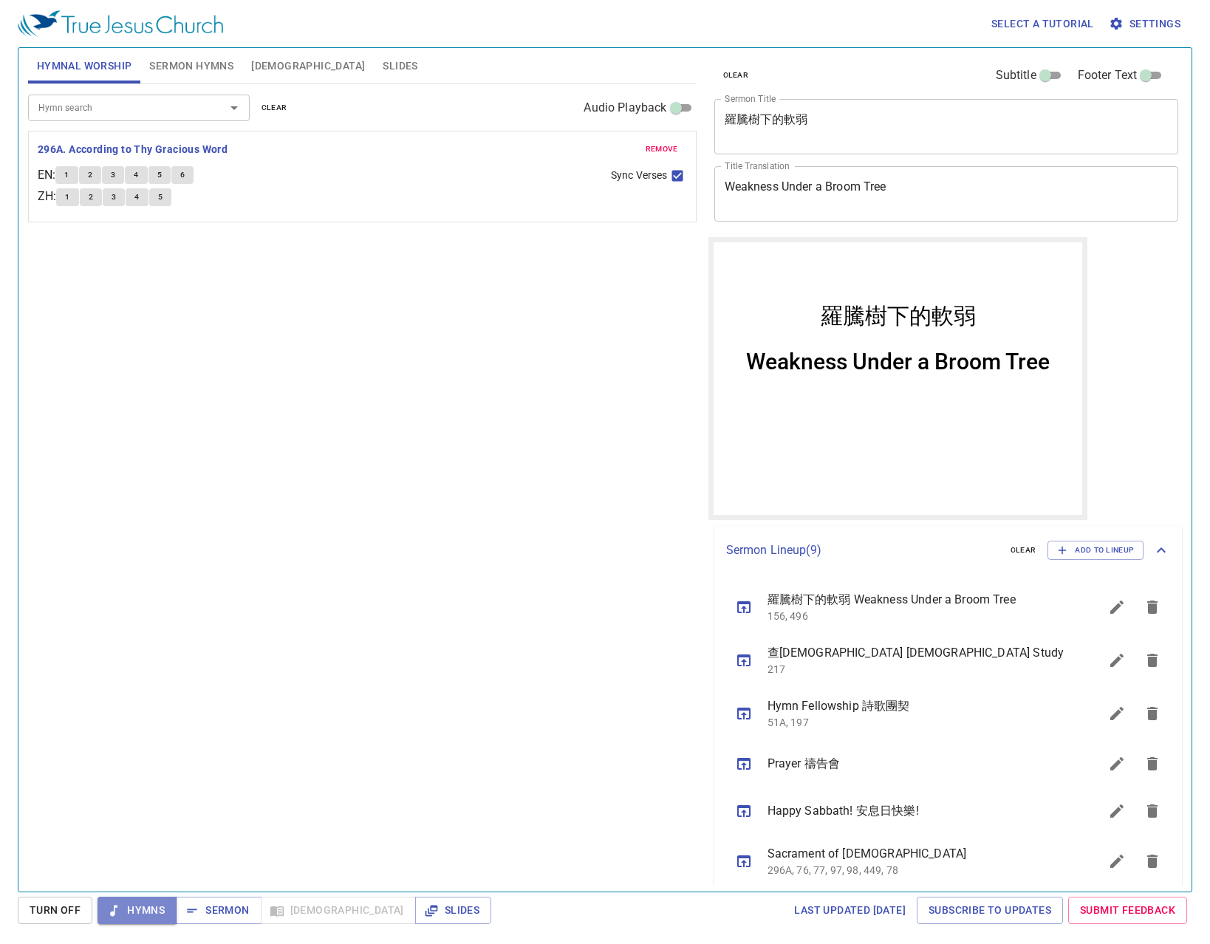
click at [148, 911] on span "Hymns" at bounding box center [136, 910] width 55 height 18
click at [147, 908] on span "Hymns" at bounding box center [136, 910] width 55 height 18
click at [427, 913] on span "Slides" at bounding box center [453, 910] width 52 height 18
click at [156, 916] on span "Hymns" at bounding box center [136, 910] width 55 height 18
click at [231, 906] on span "Sermon" at bounding box center [218, 910] width 61 height 18
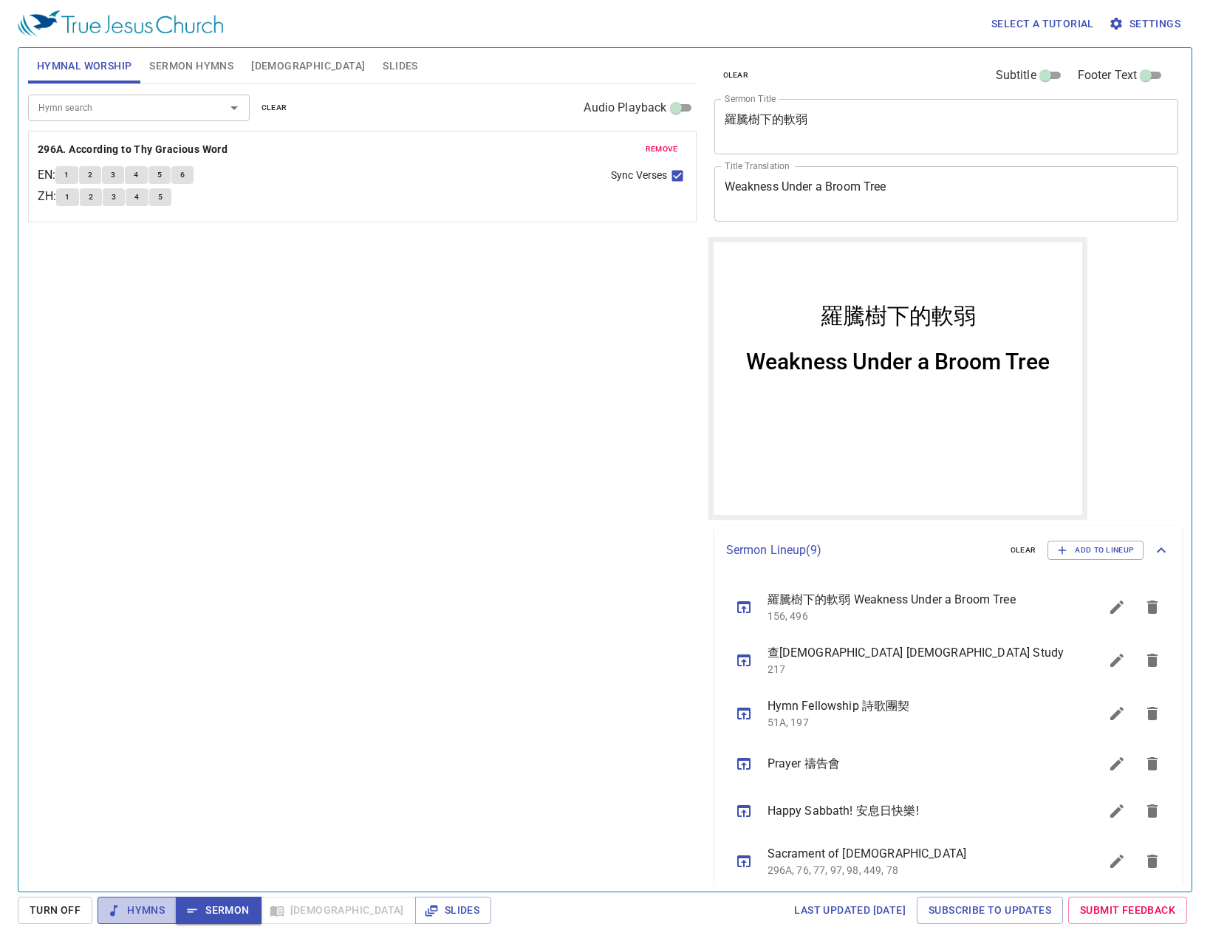
click at [137, 901] on span "Hymns" at bounding box center [136, 910] width 55 height 18
drag, startPoint x: 123, startPoint y: 911, endPoint x: 145, endPoint y: 912, distance: 22.2
click at [144, 911] on span "Hymns" at bounding box center [136, 910] width 55 height 18
click at [145, 912] on span "Hymns" at bounding box center [136, 910] width 55 height 18
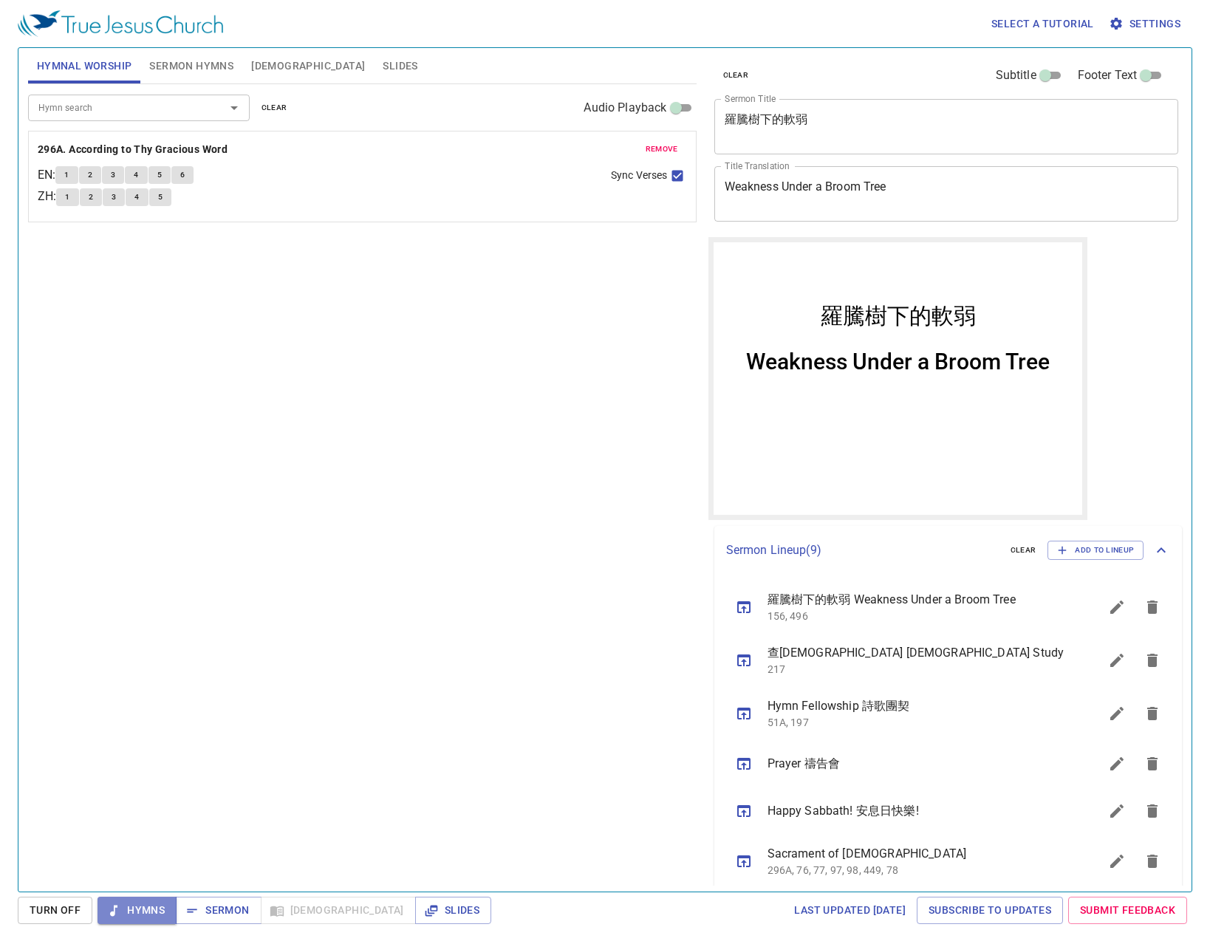
click at [145, 912] on span "Hymns" at bounding box center [136, 910] width 55 height 18
drag, startPoint x: 68, startPoint y: 185, endPoint x: 77, endPoint y: 168, distance: 18.5
click at [73, 179] on div "remove 296A. According to [PERSON_NAME] Word EN : 1 2 3 4 5 6 ZH : 1 2 3 4 5 Sy…" at bounding box center [362, 188] width 649 height 44
click at [77, 168] on button "1" at bounding box center [66, 175] width 22 height 18
click at [76, 174] on button "1" at bounding box center [66, 175] width 22 height 18
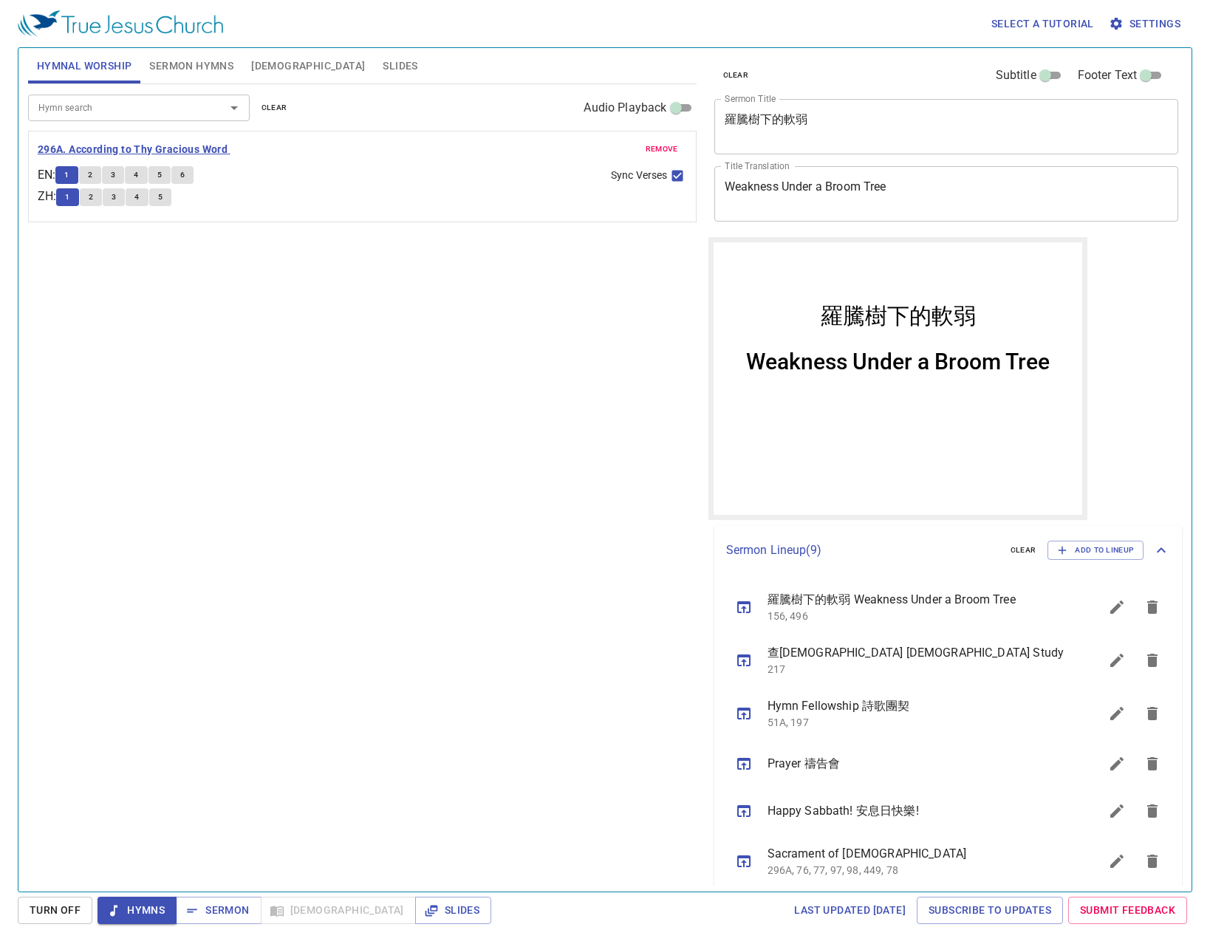
click at [91, 145] on b "296A. According to Thy Gracious Word" at bounding box center [133, 149] width 190 height 18
click at [100, 180] on button "2" at bounding box center [90, 175] width 22 height 18
click at [78, 177] on button "1" at bounding box center [66, 175] width 22 height 18
click at [196, 75] on span "Sermon Hymns" at bounding box center [191, 66] width 84 height 18
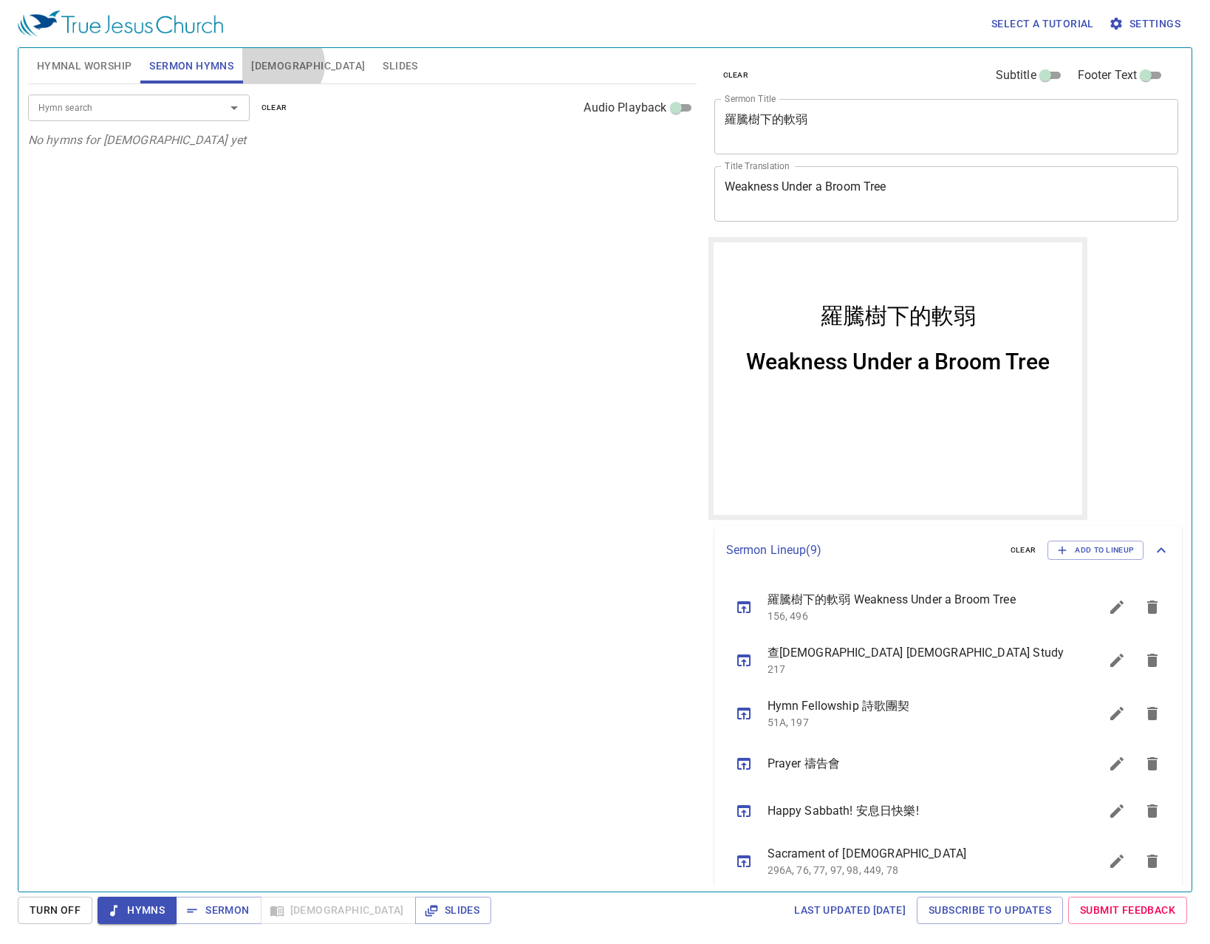
click at [281, 64] on button "[DEMOGRAPHIC_DATA]" at bounding box center [307, 65] width 131 height 35
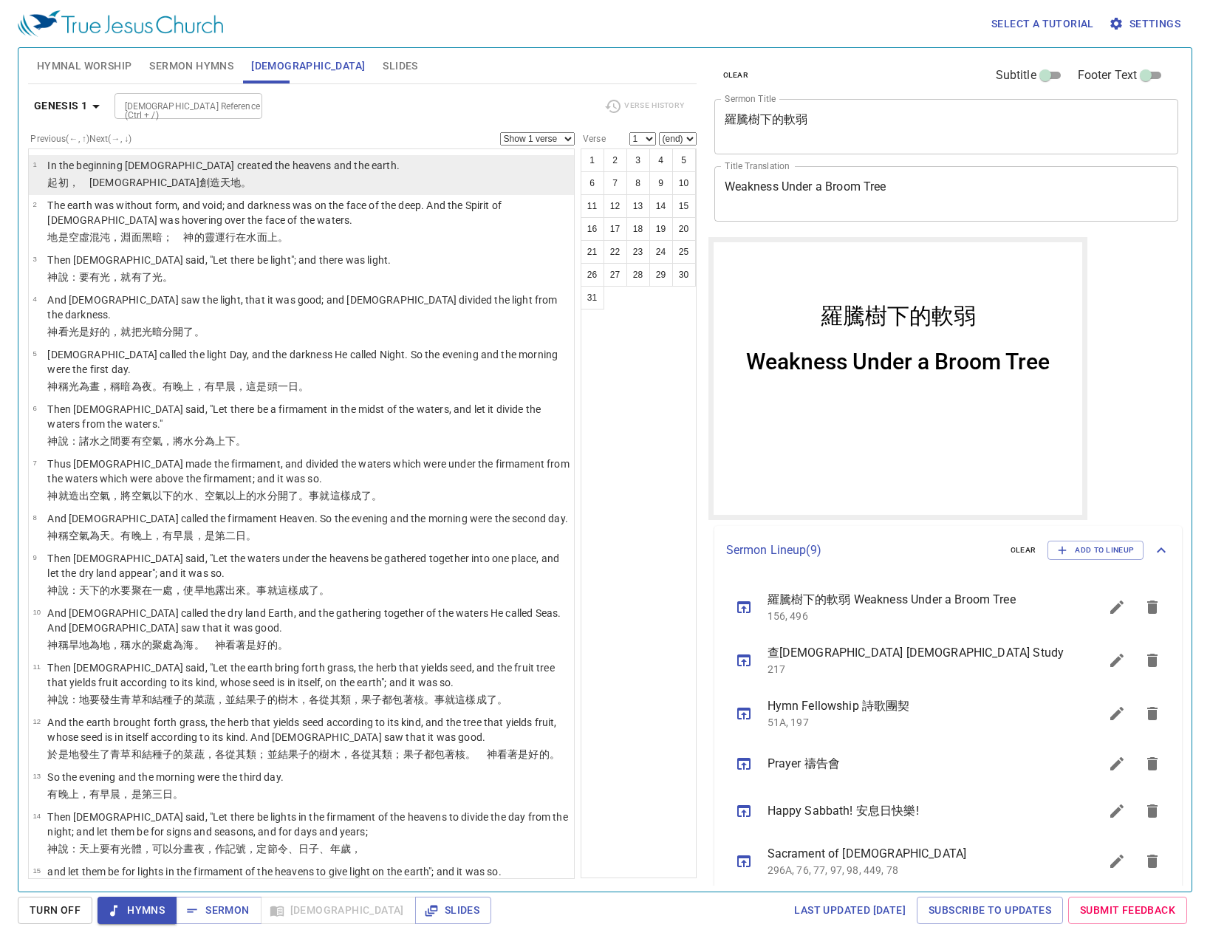
click at [112, 172] on p "In the beginning [DEMOGRAPHIC_DATA] created the heavens and the earth." at bounding box center [223, 165] width 352 height 15
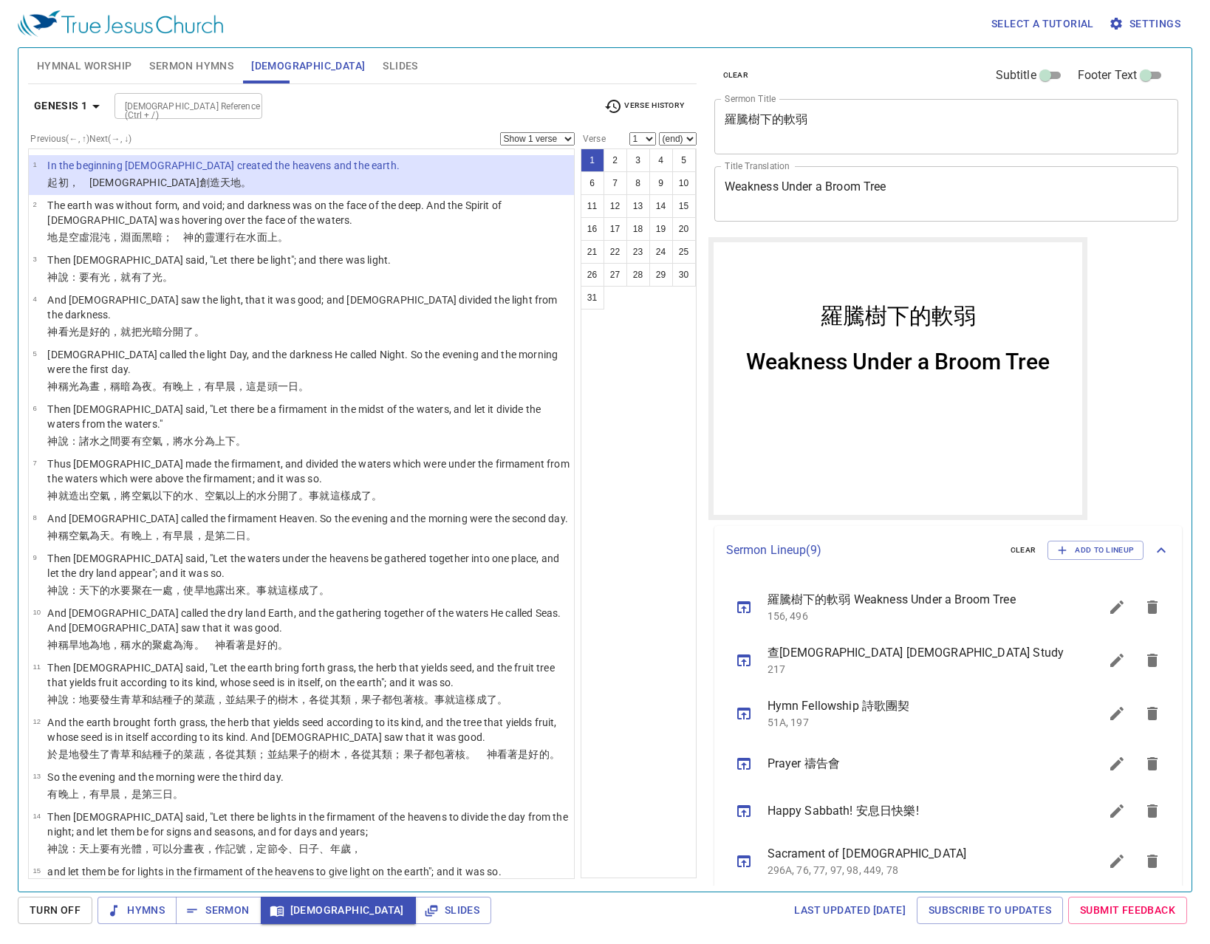
click at [151, 169] on p "In the beginning [DEMOGRAPHIC_DATA] created the heavens and the earth." at bounding box center [223, 165] width 352 height 15
click at [297, 905] on span "[DEMOGRAPHIC_DATA]" at bounding box center [338, 910] width 131 height 18
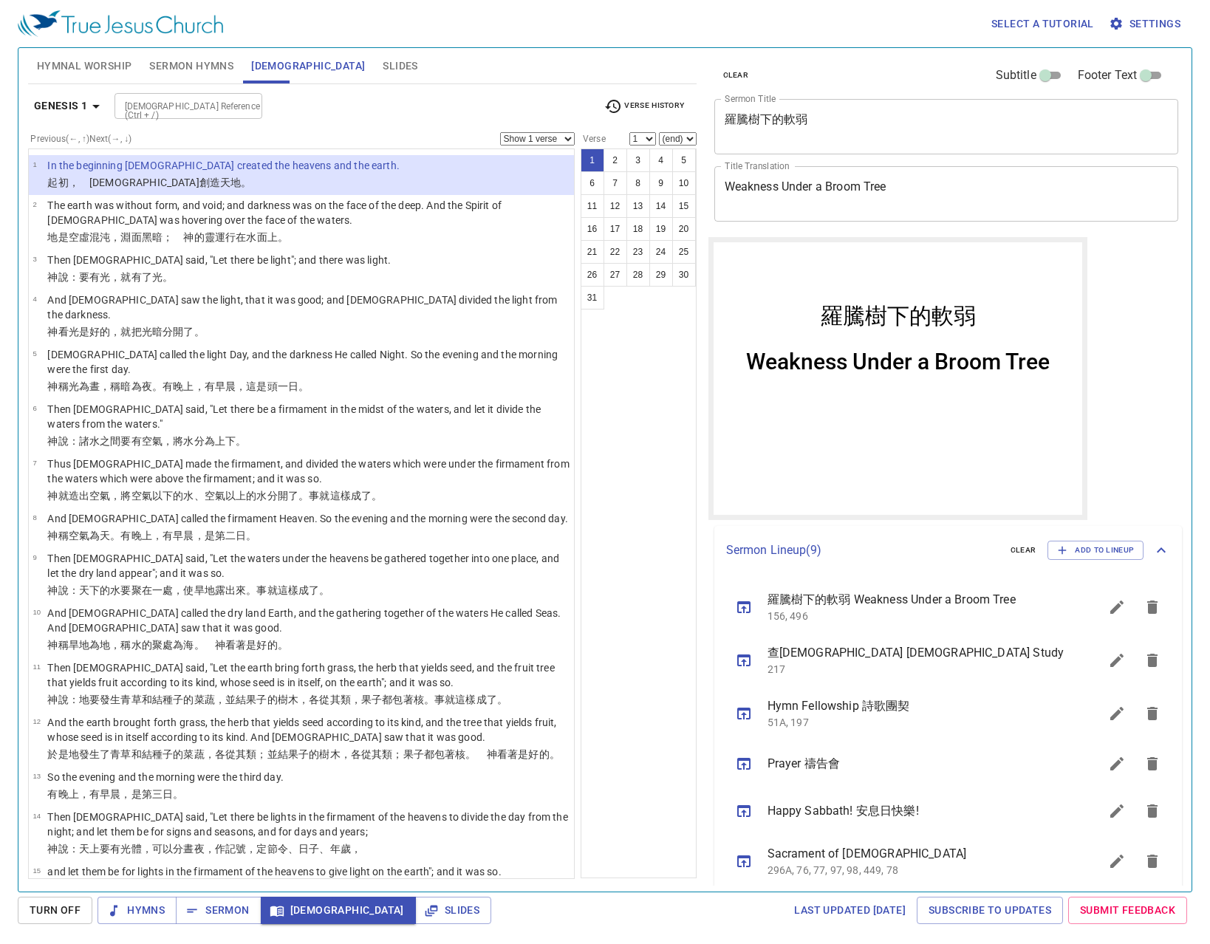
click at [343, 39] on div "Select a tutorial Settings" at bounding box center [602, 23] width 1168 height 47
click at [383, 66] on span "Slides" at bounding box center [400, 66] width 35 height 18
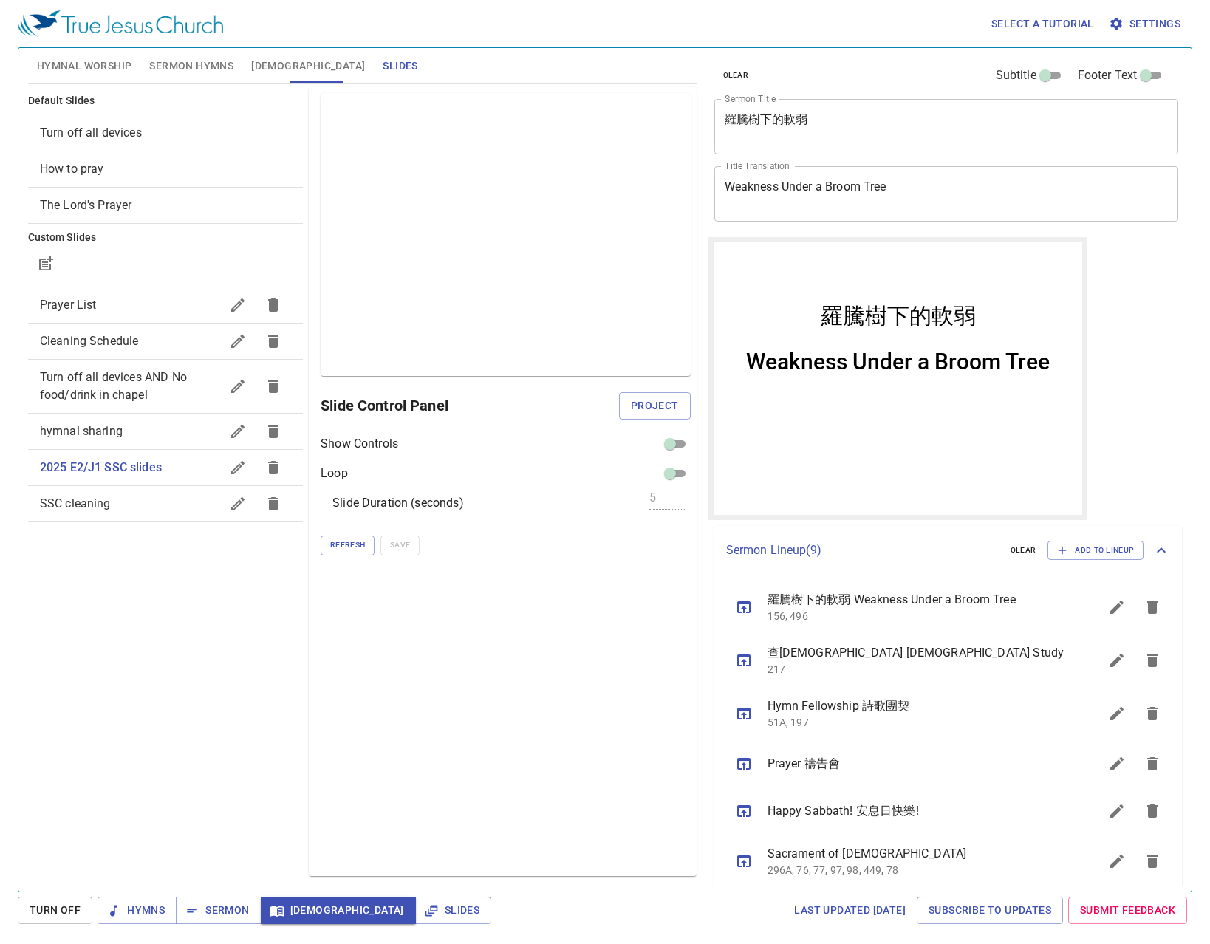
click at [550, 727] on div "Preview Only Slide Control Panel Project Show Controls Loop Slide Duration (sec…" at bounding box center [502, 481] width 387 height 789
